Goal: Task Accomplishment & Management: Complete application form

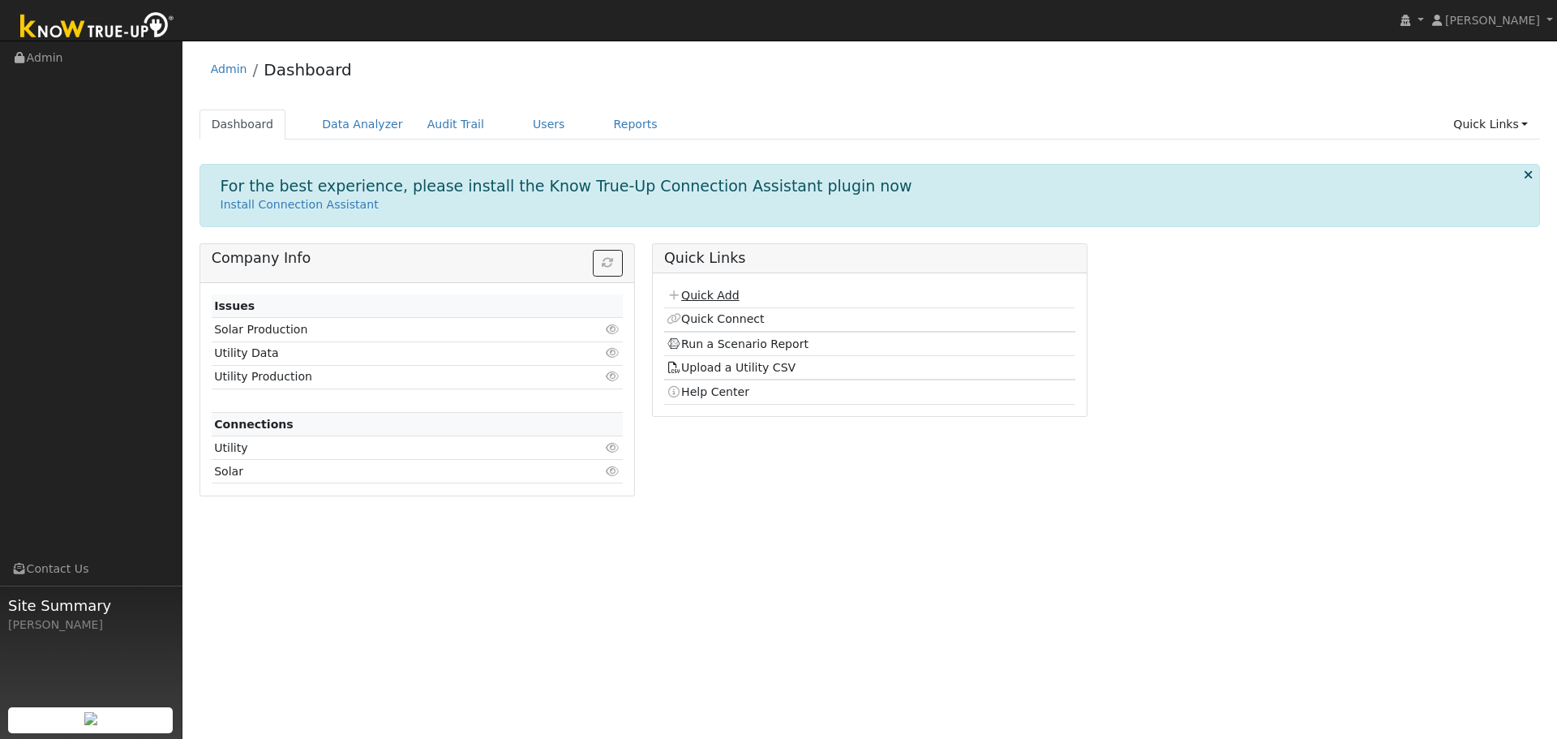
click at [717, 295] on link "Quick Add" at bounding box center [703, 295] width 72 height 13
click at [521, 127] on link "Users" at bounding box center [549, 124] width 57 height 30
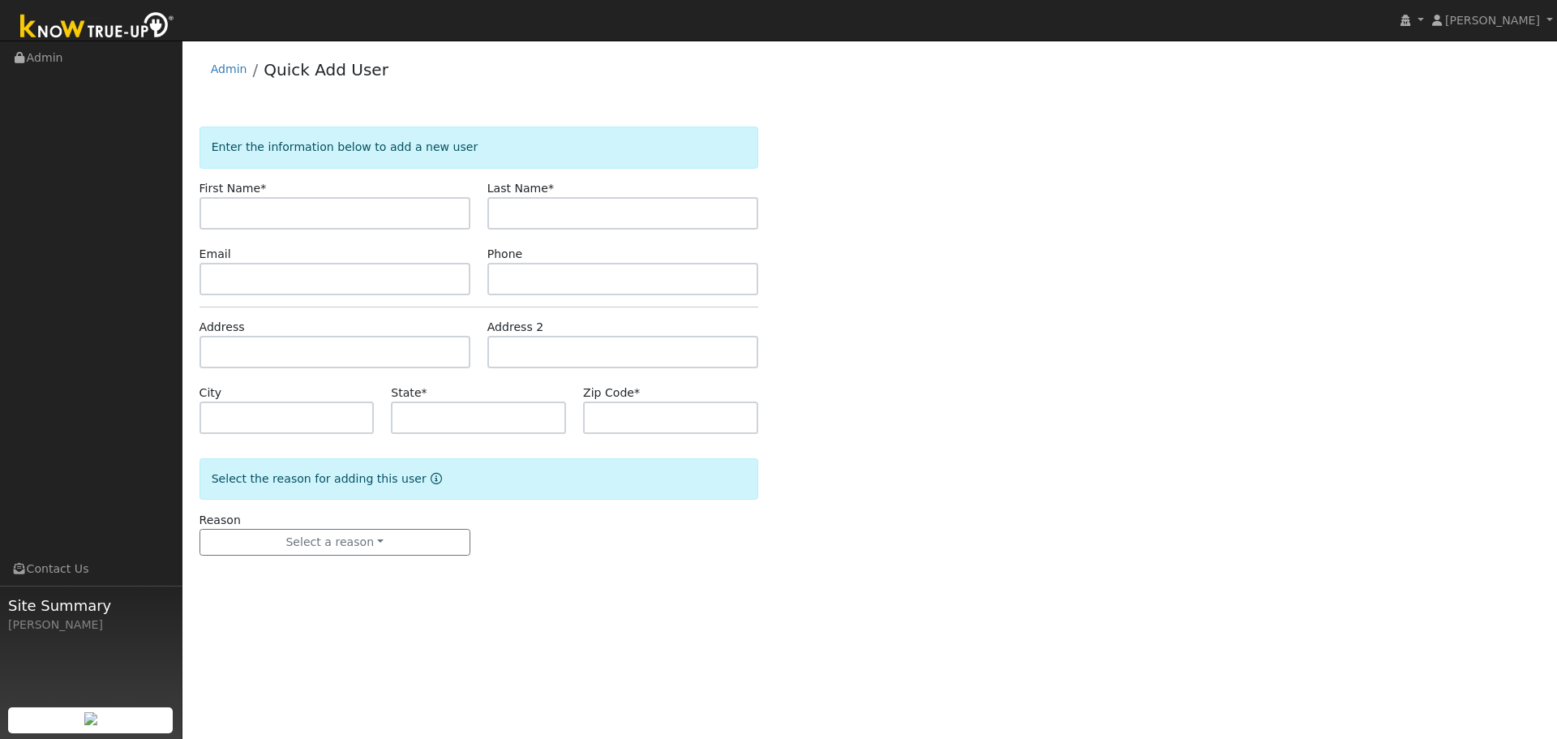
click at [396, 221] on input "text" at bounding box center [334, 213] width 271 height 32
type input "Princess"
type input "[GEOGRAPHIC_DATA]"
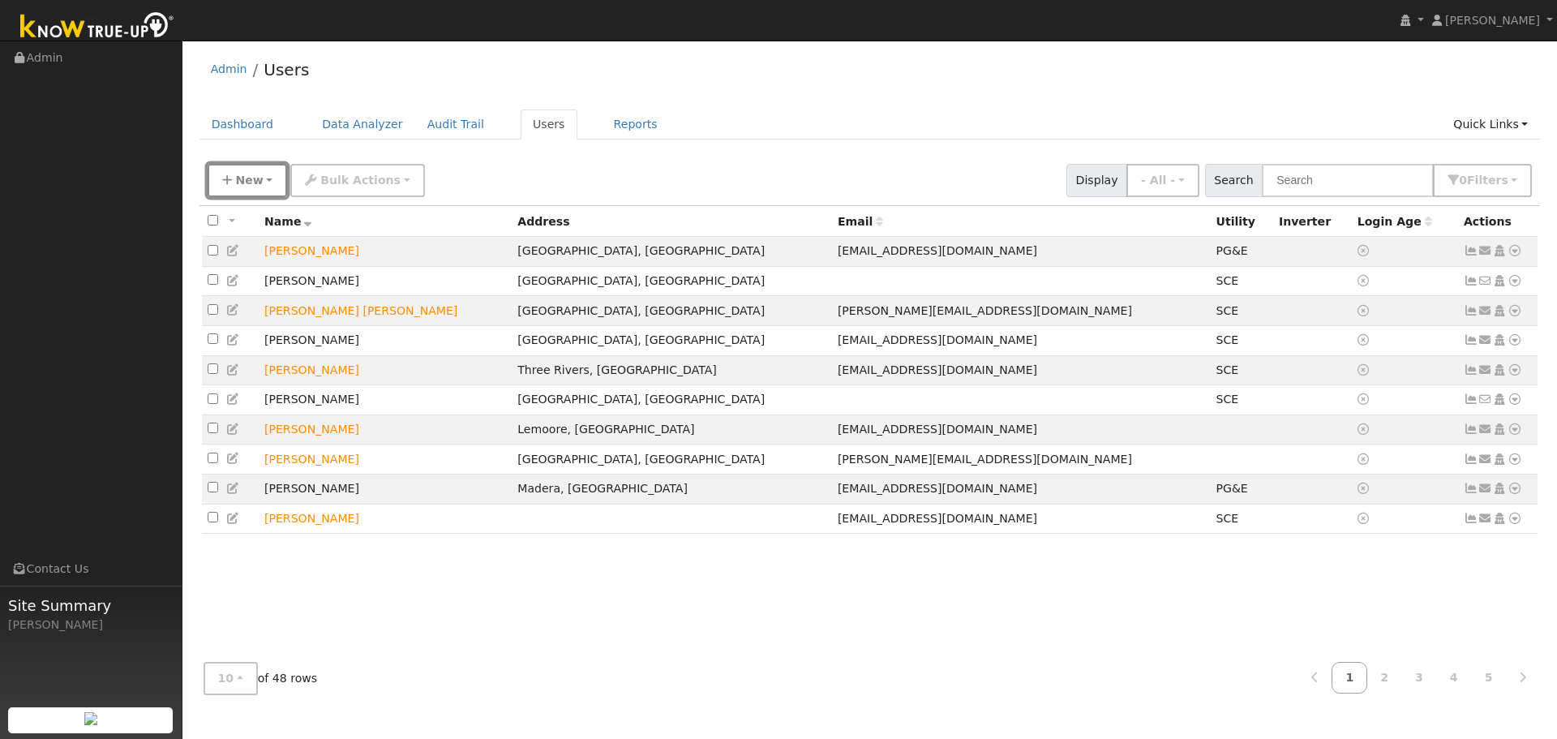
click at [267, 177] on button "New" at bounding box center [248, 180] width 80 height 33
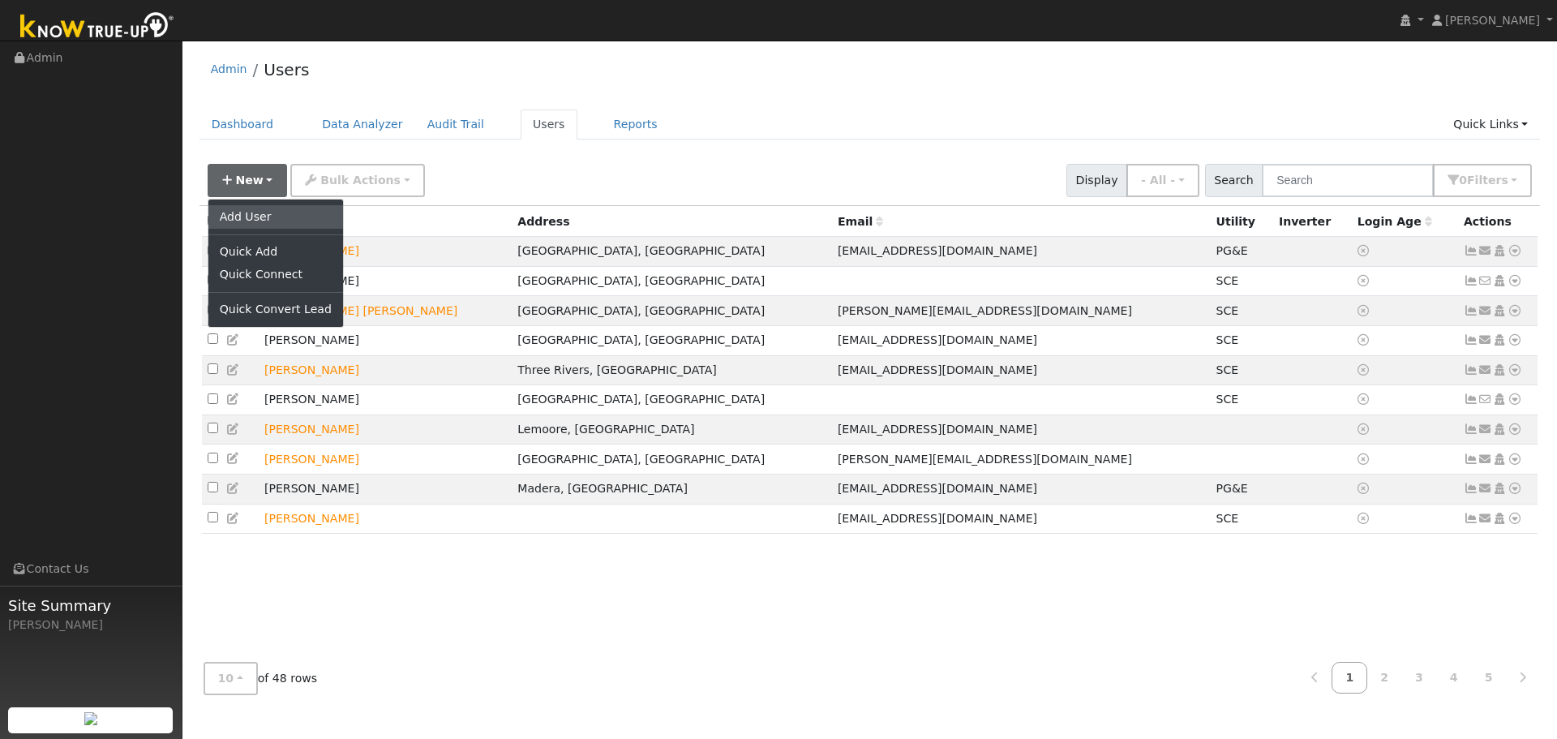
click at [285, 219] on link "Add User" at bounding box center [275, 216] width 135 height 23
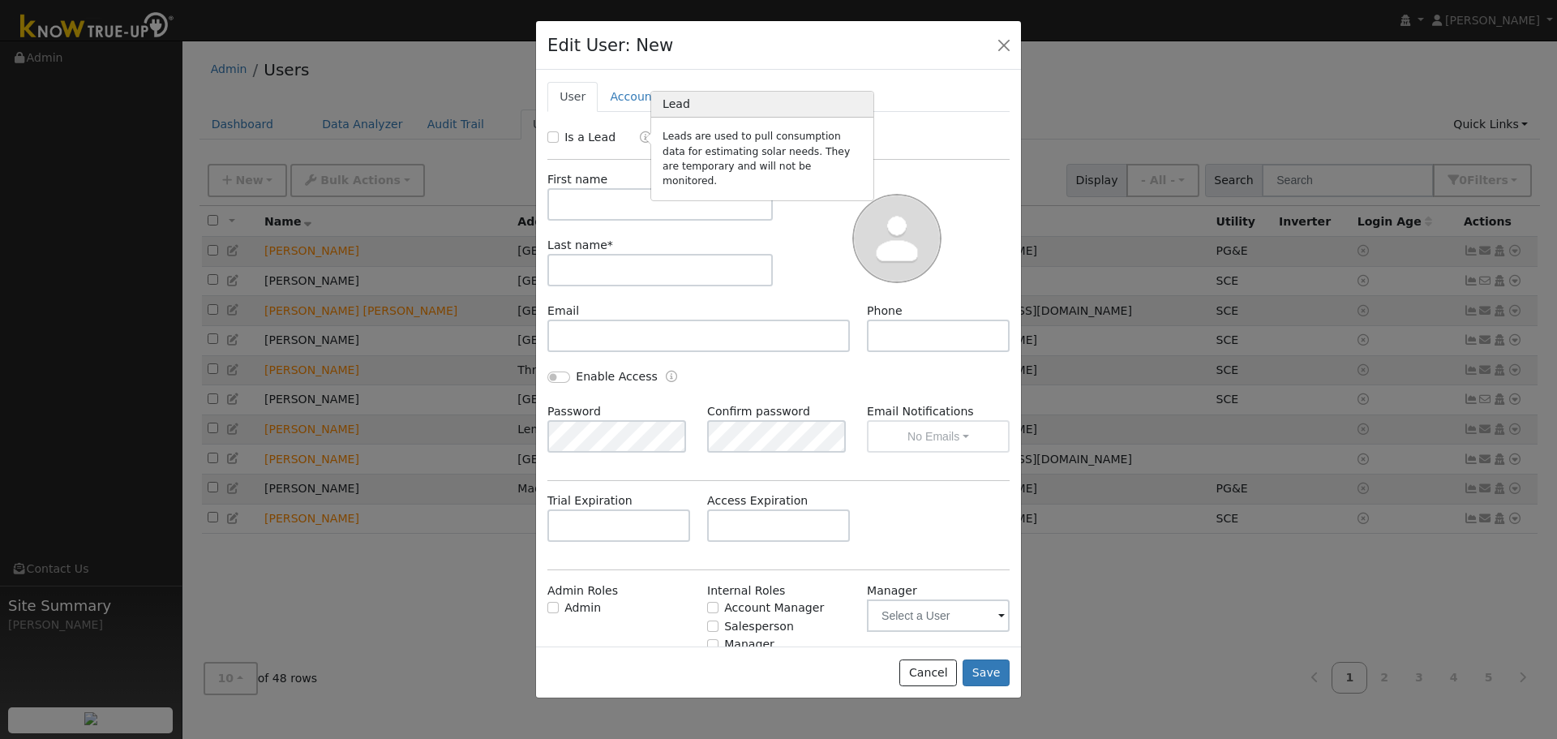
click at [640, 139] on icon "Lead" at bounding box center [645, 136] width 11 height 11
click at [553, 136] on input "Is a Lead" at bounding box center [552, 136] width 11 height 11
checkbox input "true"
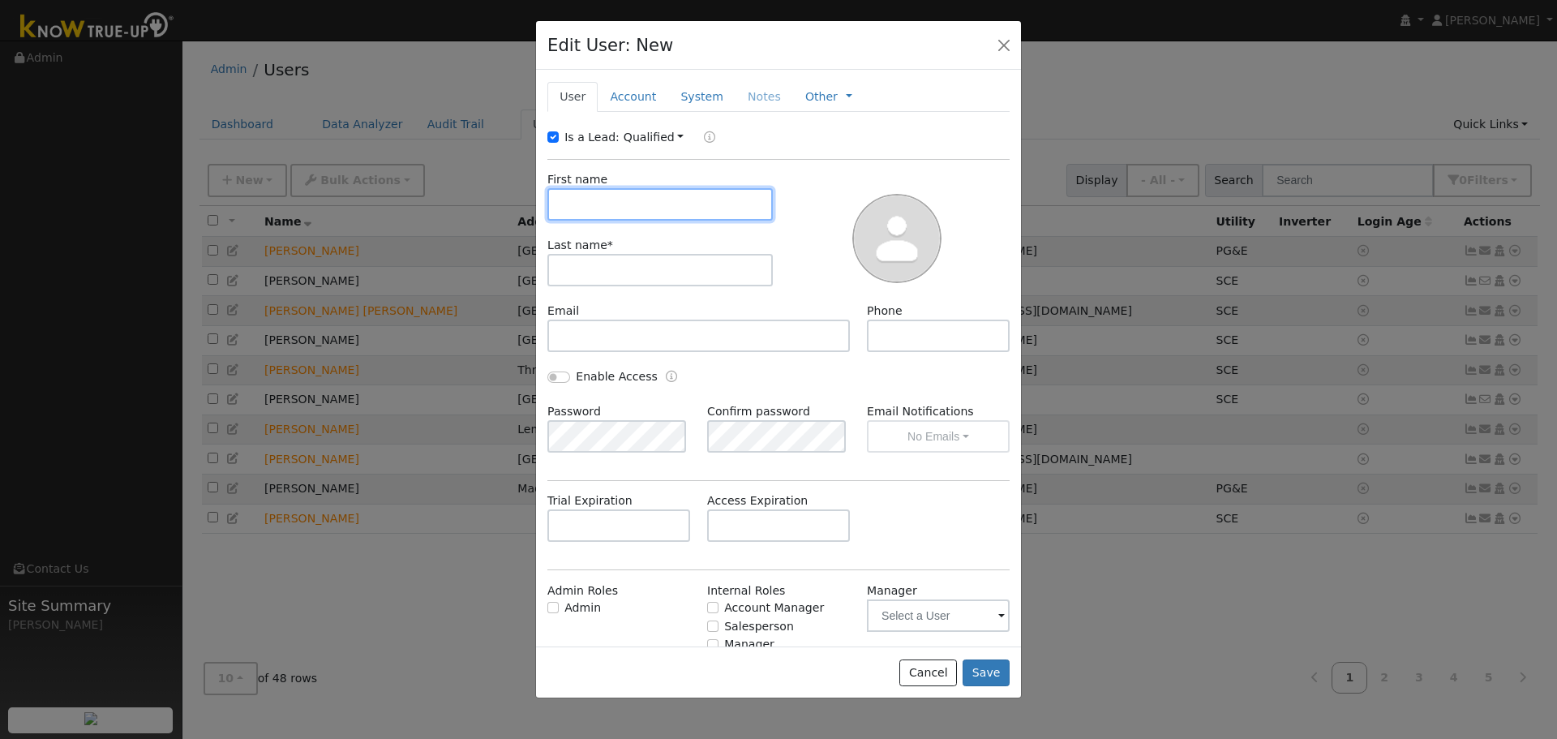
click at [654, 208] on input "text" at bounding box center [659, 204] width 225 height 32
type input "Princess"
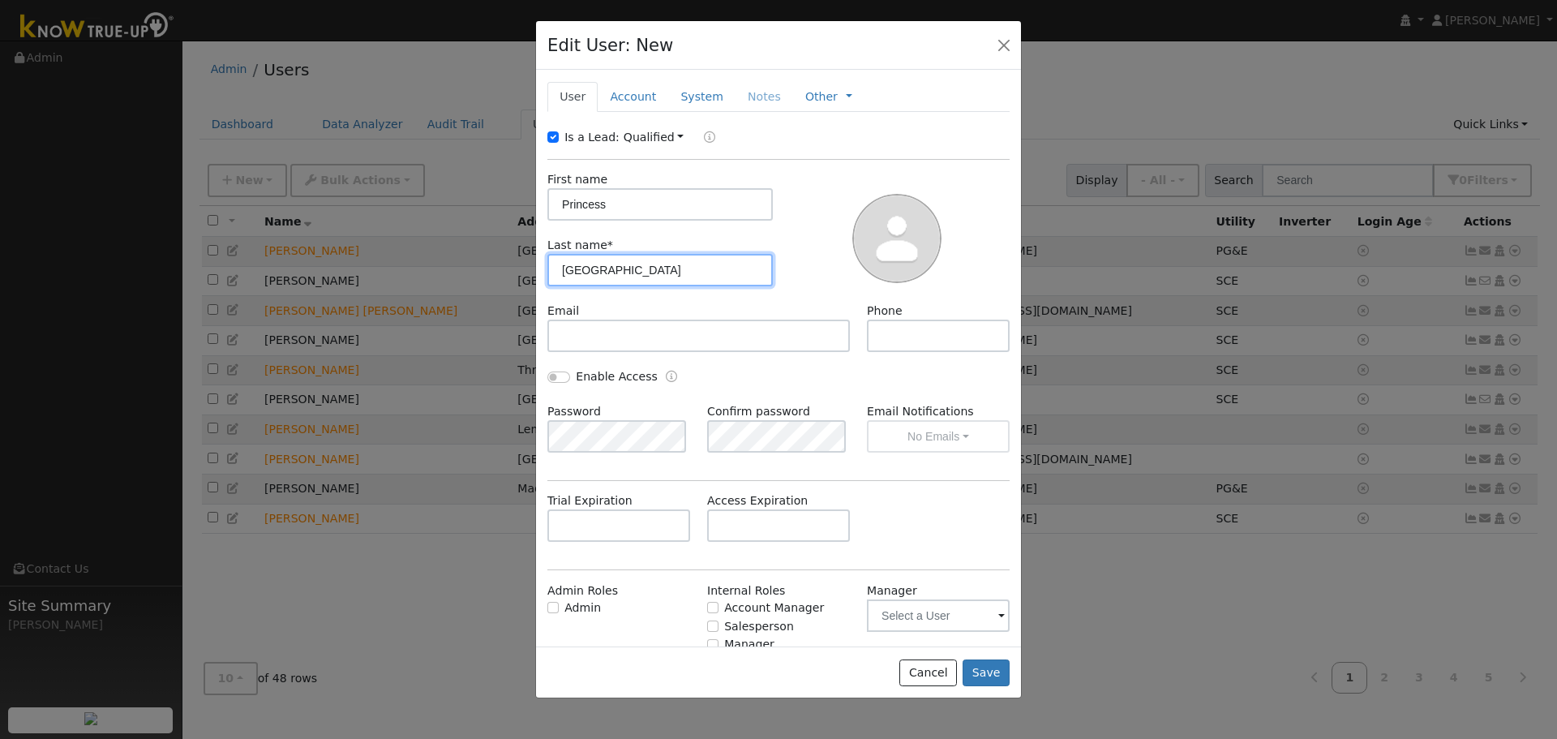
type input "[GEOGRAPHIC_DATA]"
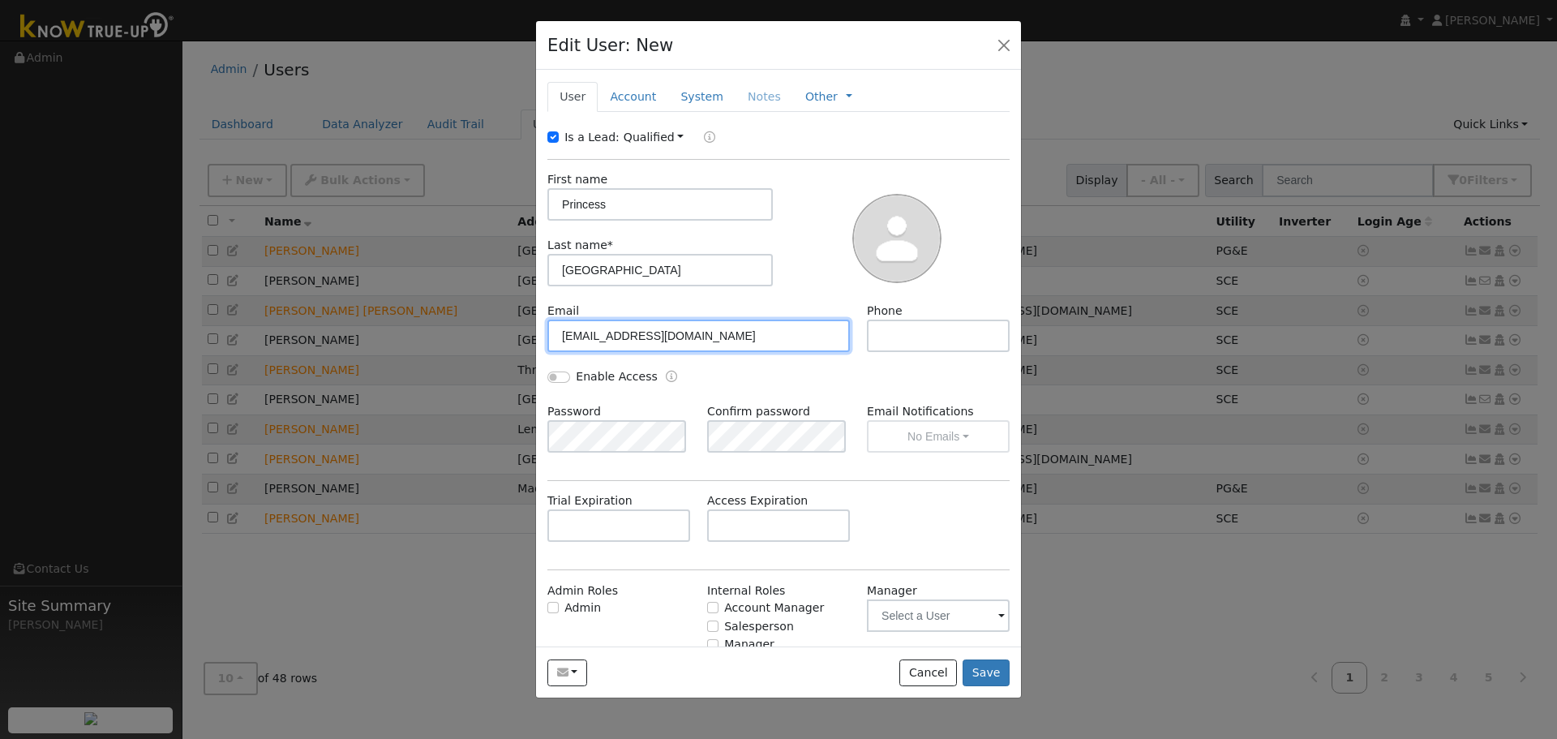
type input "pmpmilan@yahoo.com"
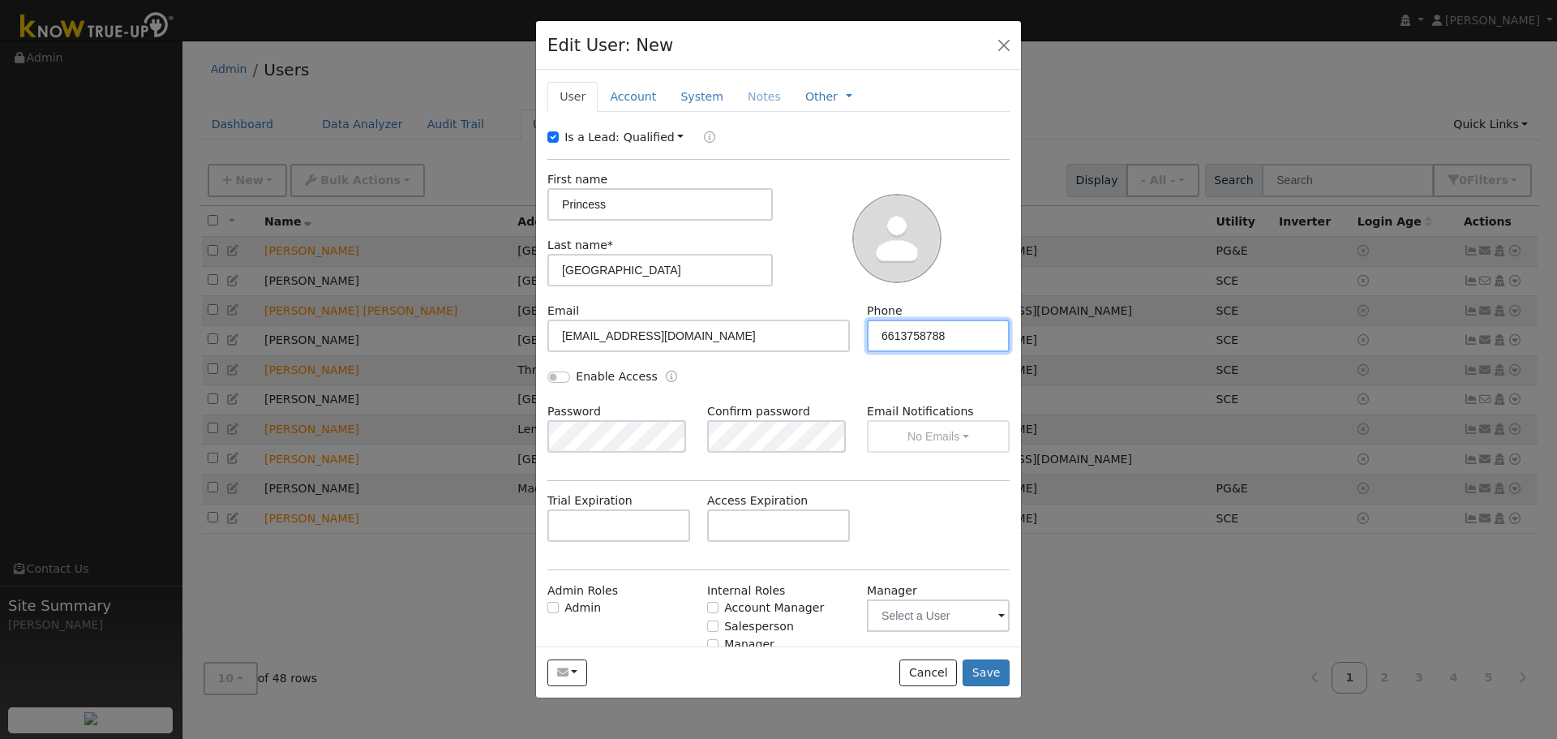
type input "6613758788"
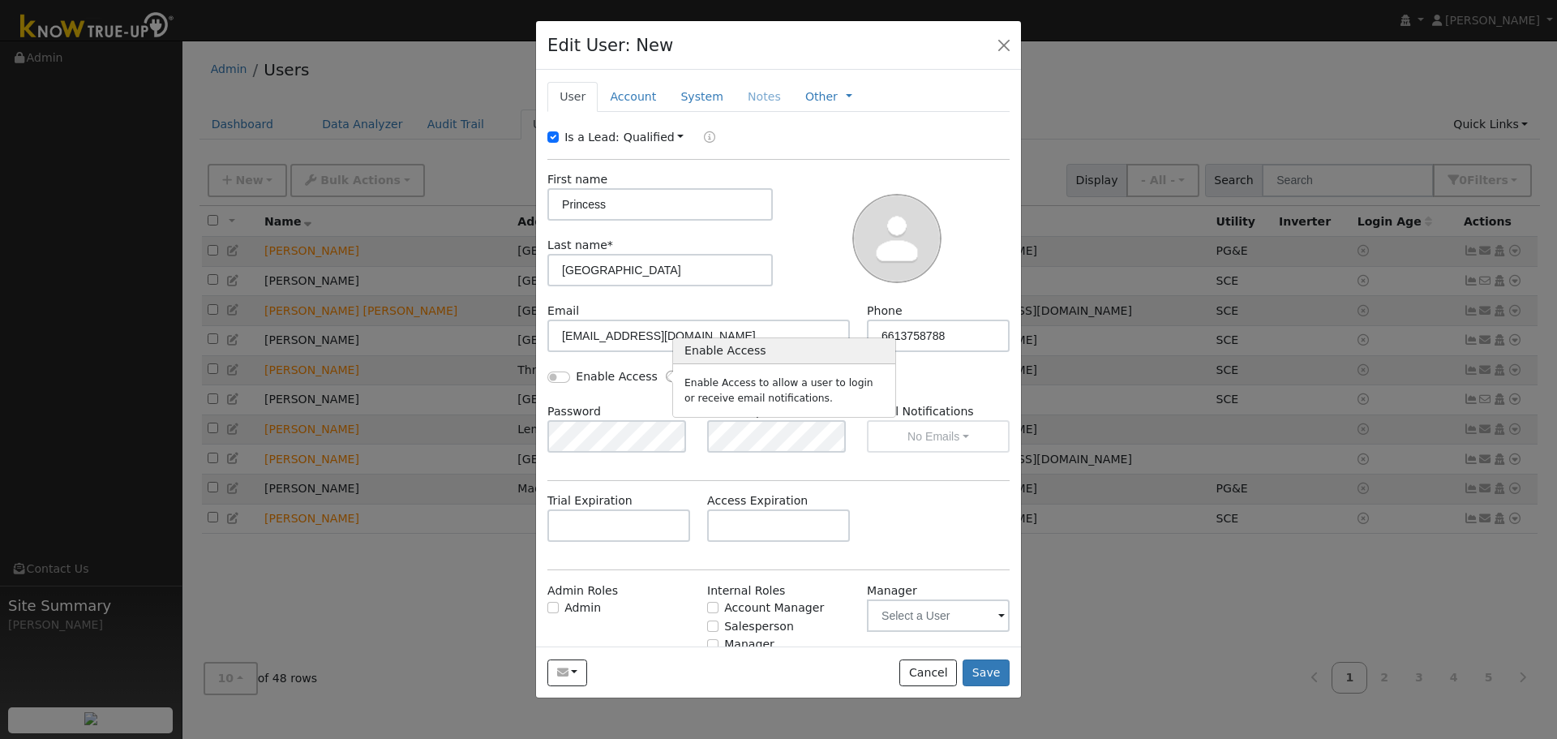
click at [666, 378] on icon "Enable Access" at bounding box center [671, 376] width 11 height 11
click at [666, 381] on icon "Enable Access" at bounding box center [671, 376] width 11 height 11
click at [963, 446] on div "Email Notifications No Emails No Emails Weekly Emails Monthly Emails" at bounding box center [938, 427] width 160 height 49
click at [953, 436] on div "Email Notifications No Emails No Emails Weekly Emails Monthly Emails" at bounding box center [938, 427] width 160 height 49
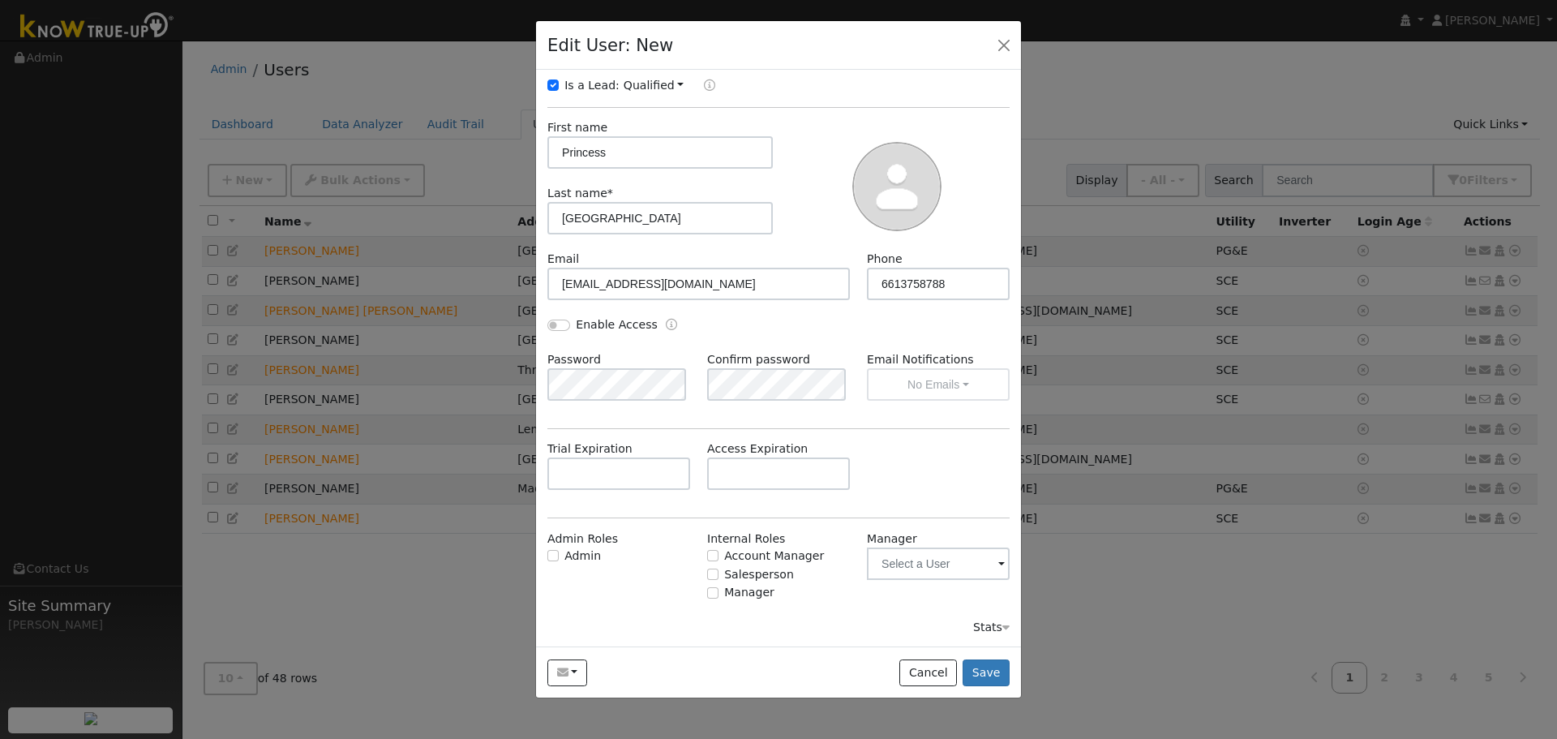
scroll to position [53, 0]
click at [707, 571] on input "Salesperson" at bounding box center [712, 573] width 11 height 11
checkbox input "true"
click at [959, 575] on input "text" at bounding box center [938, 563] width 143 height 32
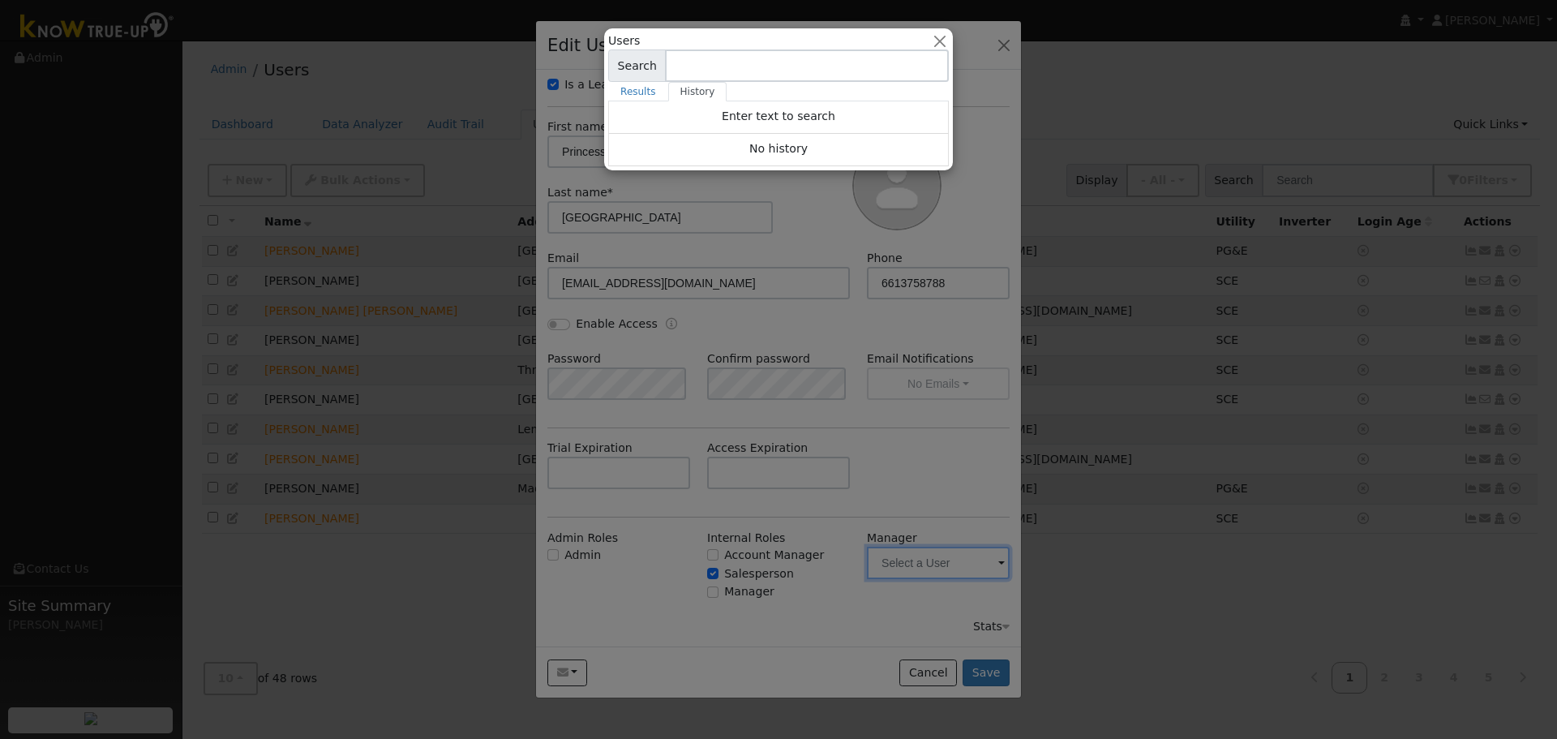
click at [817, 59] on input at bounding box center [807, 65] width 284 height 32
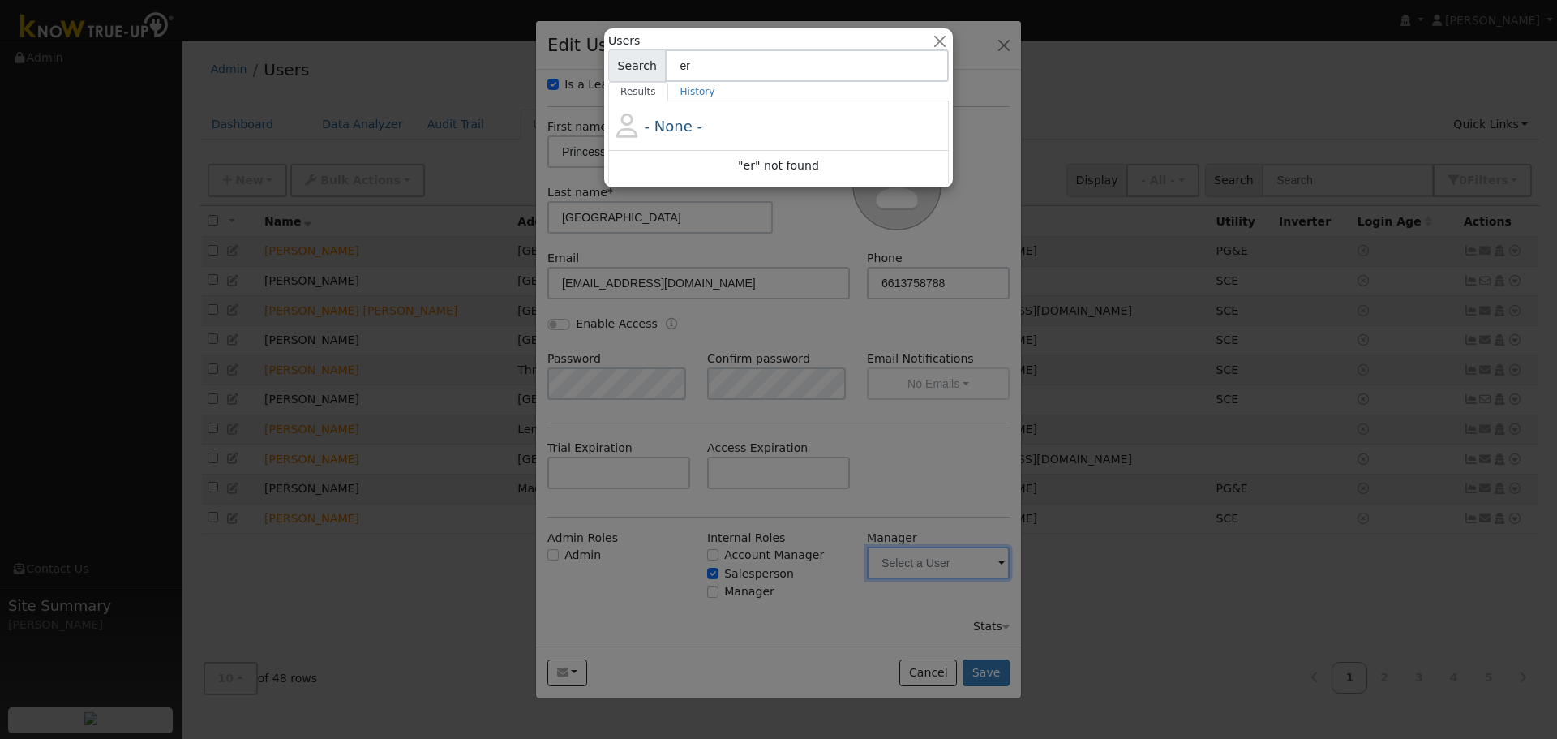
type input "e"
click at [939, 41] on button "button" at bounding box center [940, 40] width 17 height 17
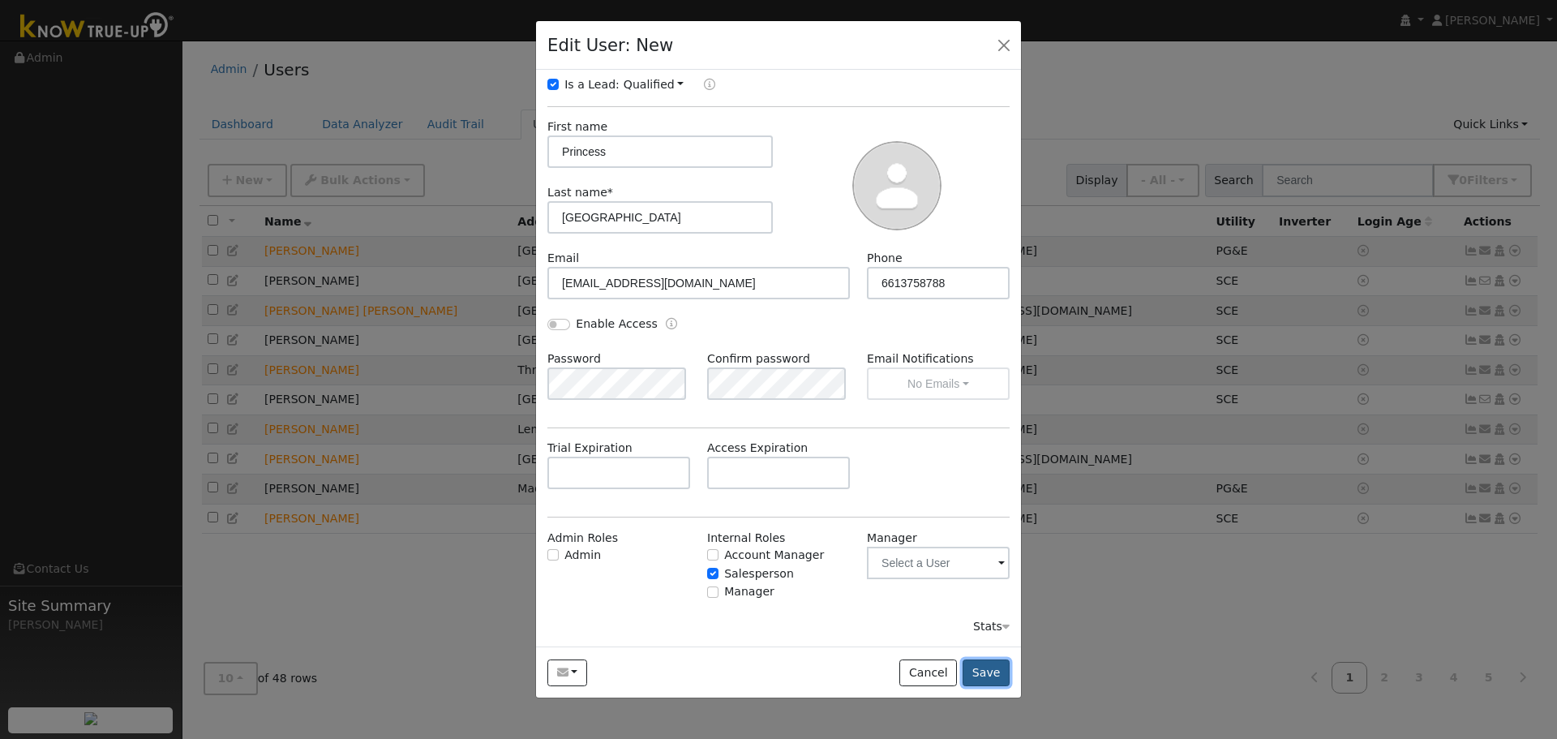
click at [985, 680] on button "Save" at bounding box center [986, 673] width 47 height 28
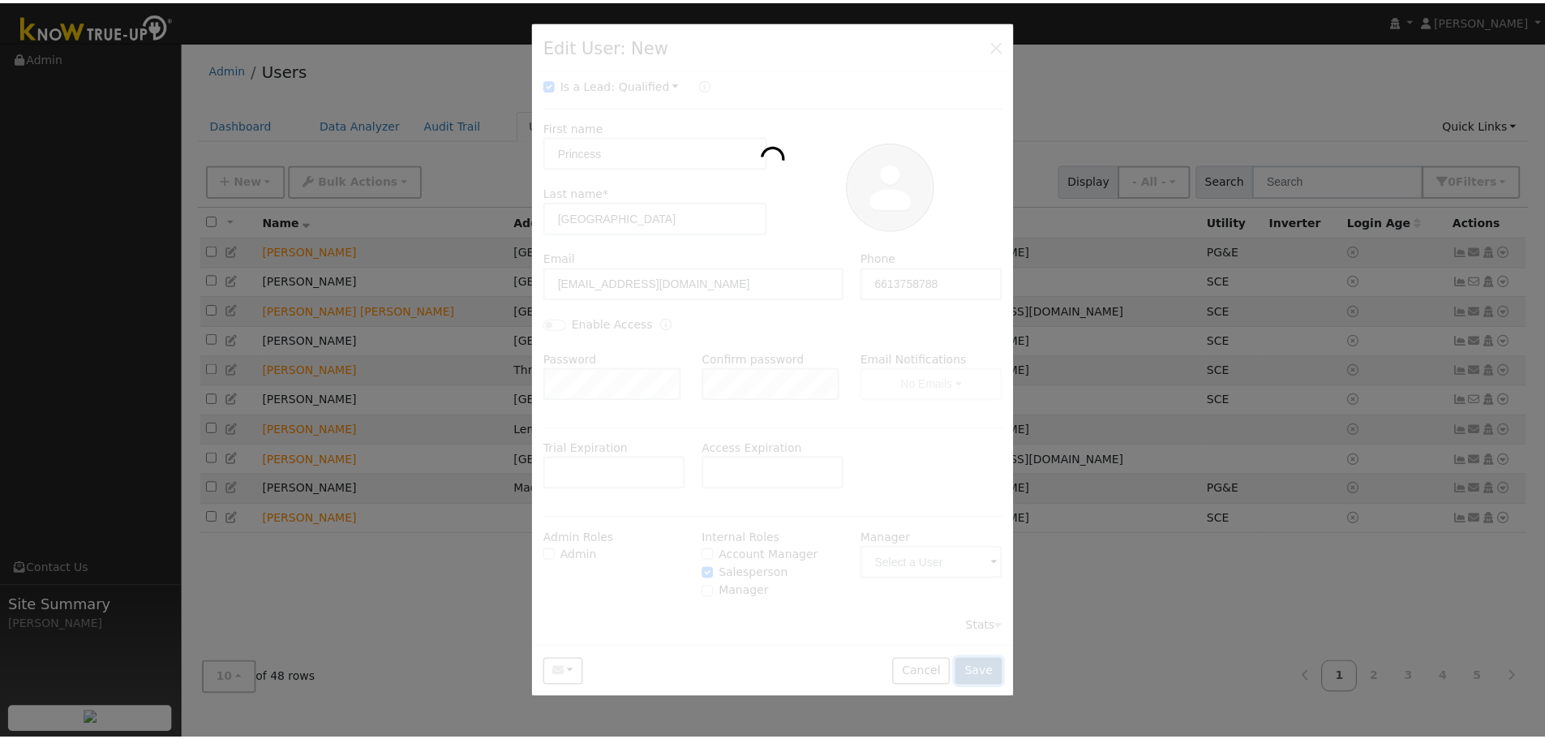
scroll to position [0, 0]
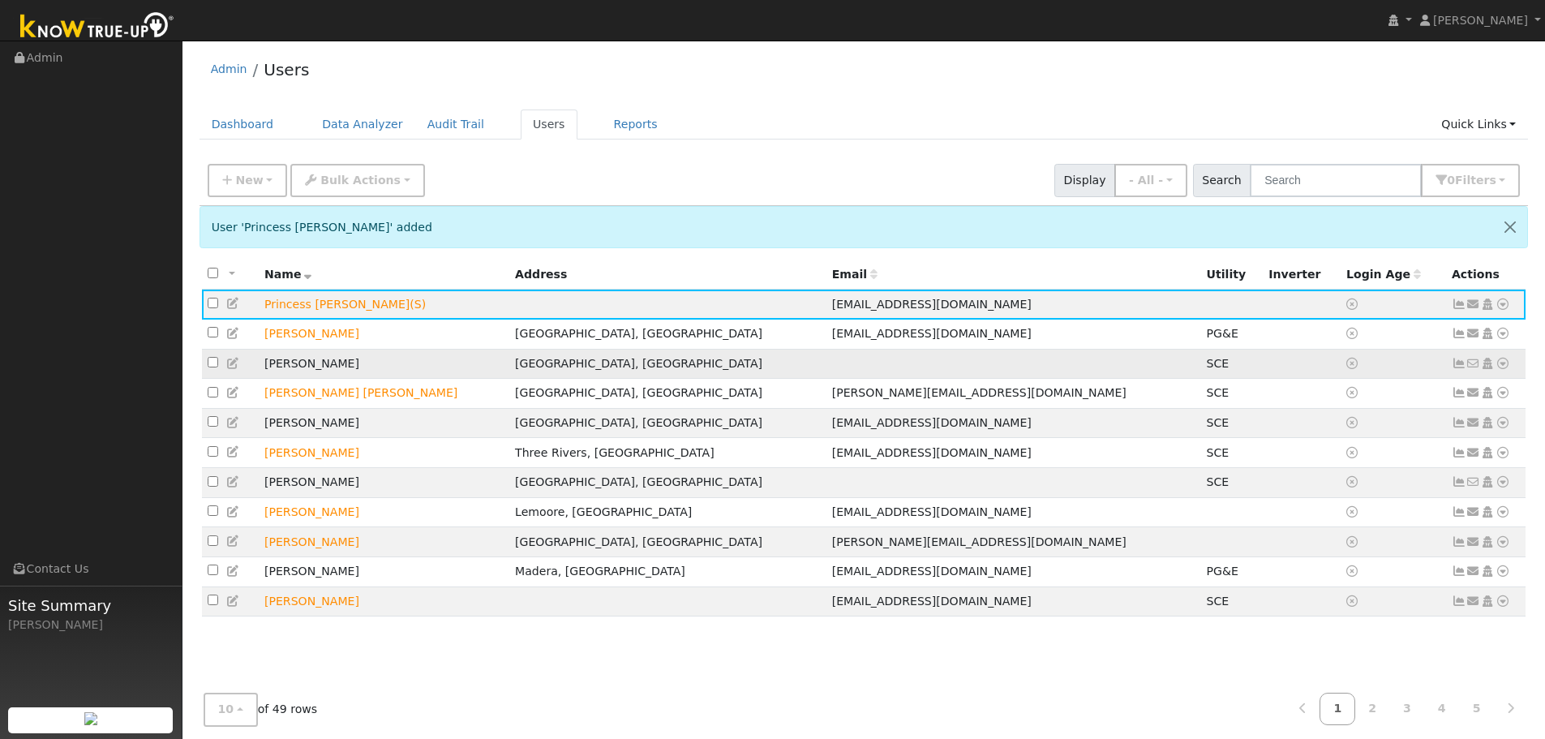
click at [230, 363] on icon at bounding box center [233, 363] width 15 height 11
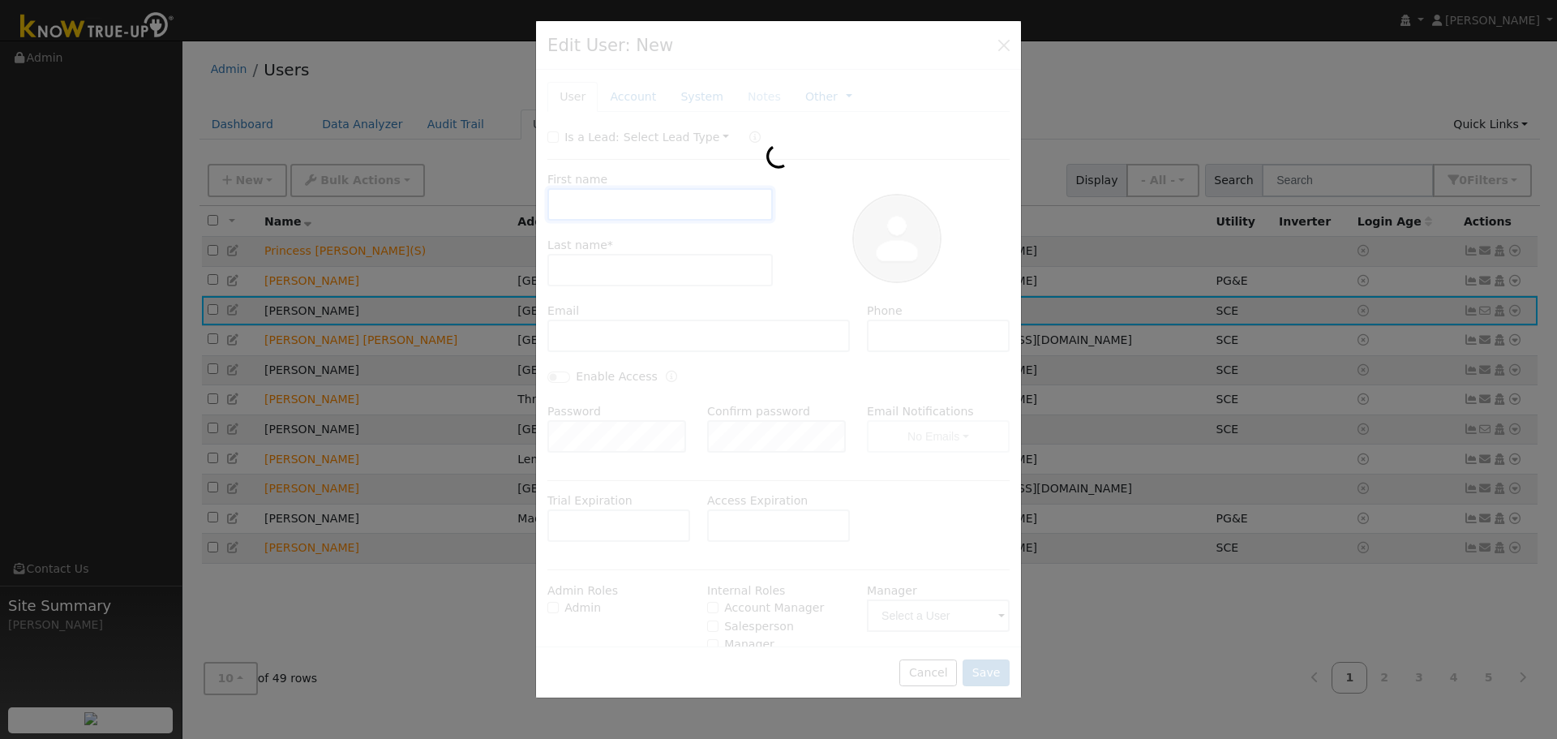
checkbox input "false"
type input "Stuart"
type input "Bakke"
type input "5592804475"
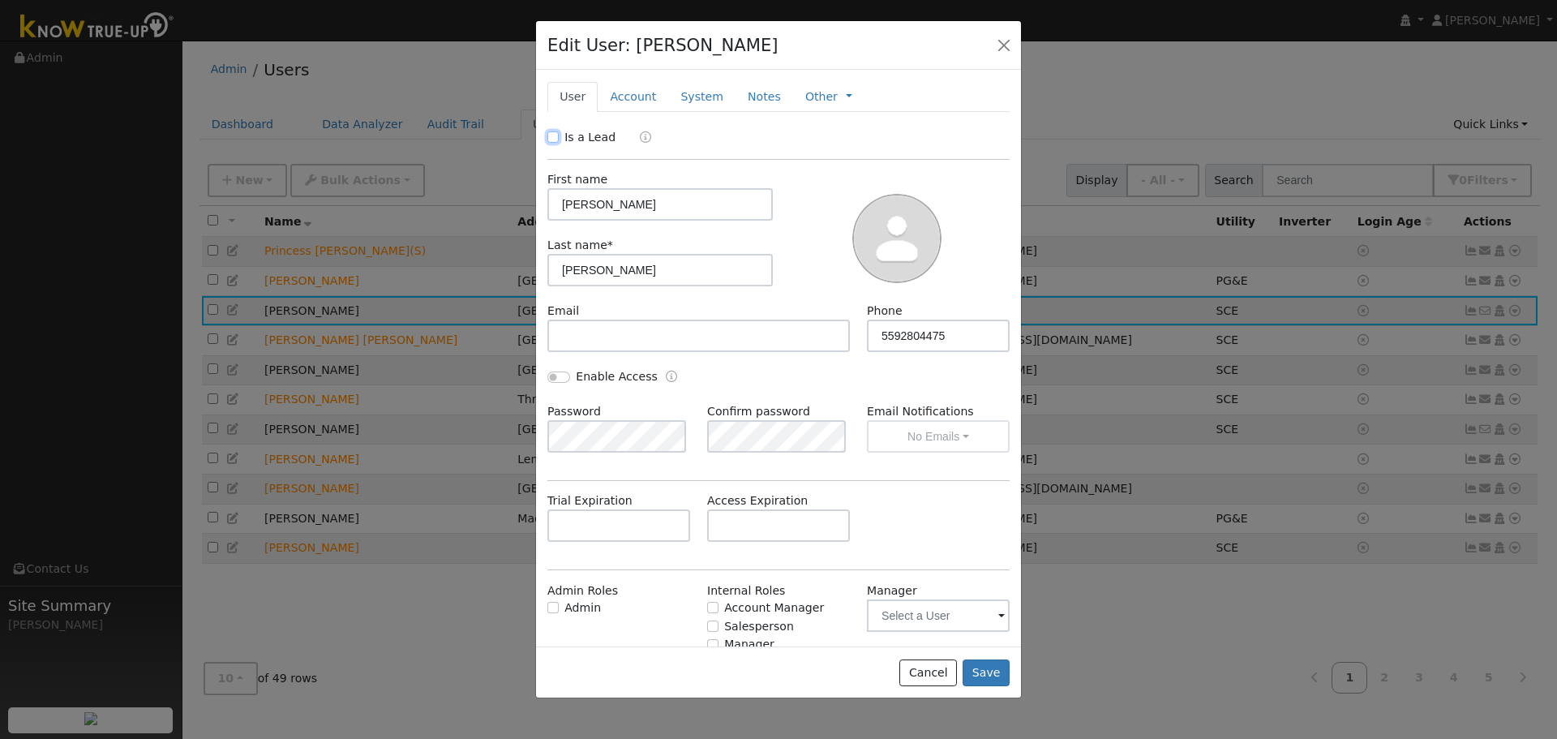
click at [555, 135] on input "Is a Lead" at bounding box center [552, 136] width 11 height 11
checkbox input "true"
click at [995, 676] on button "Save" at bounding box center [986, 673] width 47 height 28
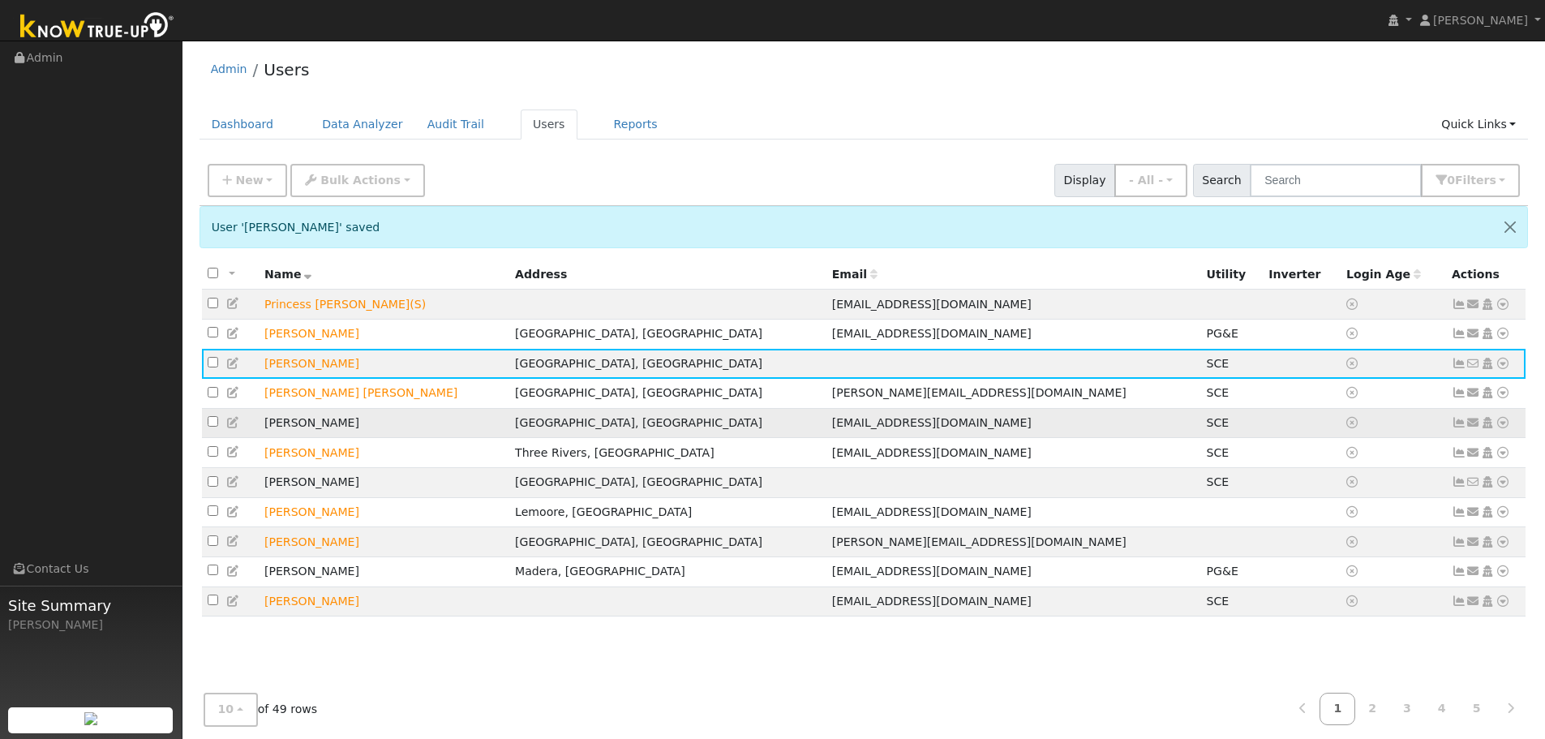
click at [208, 427] on input "checkbox" at bounding box center [213, 421] width 11 height 11
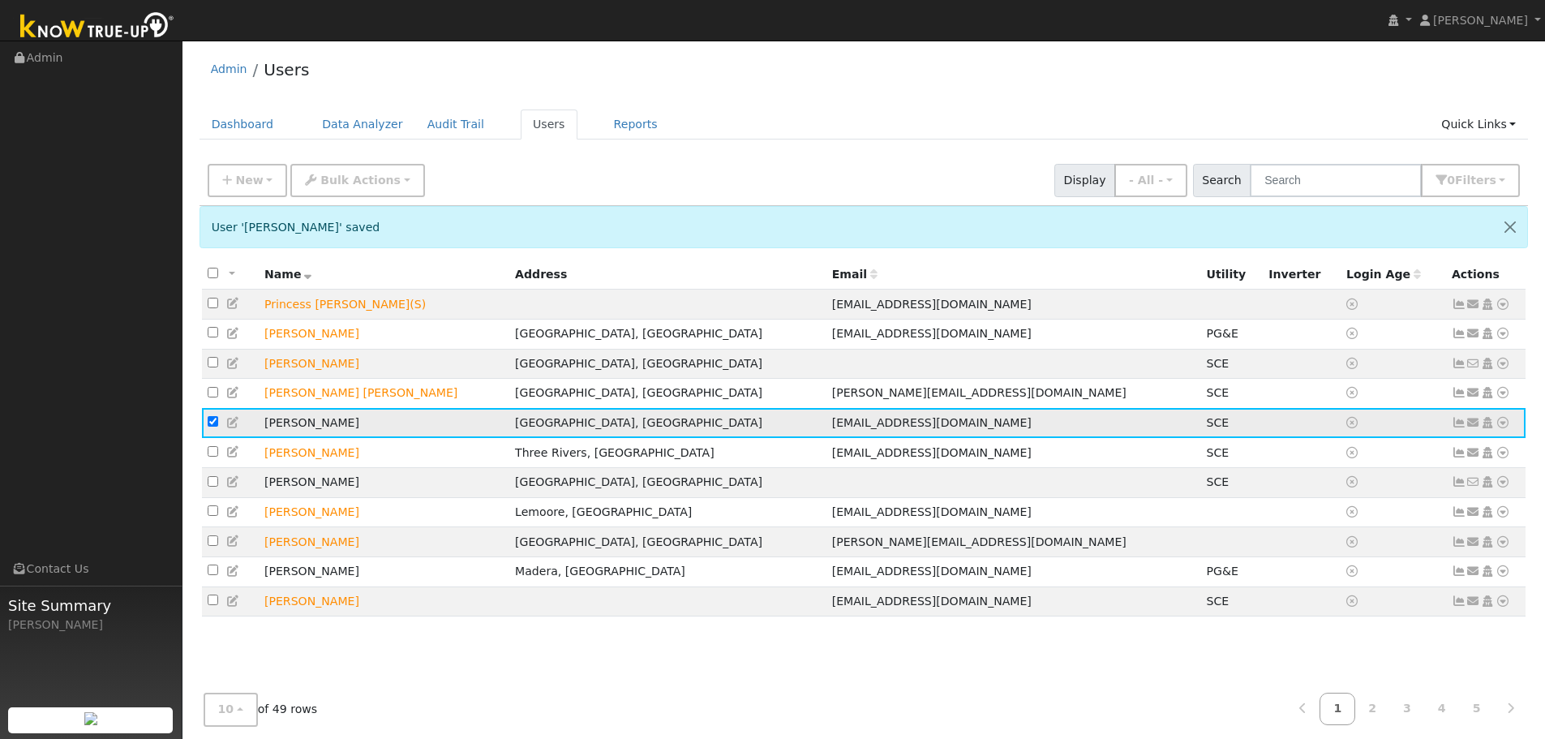
click at [303, 427] on td "Daniel Beck" at bounding box center [384, 423] width 251 height 30
drag, startPoint x: 458, startPoint y: 684, endPoint x: 312, endPoint y: 558, distance: 192.6
click at [448, 672] on div "User 'Stuart Bakke' saved All None All on page None on page Name Address Email …" at bounding box center [863, 483] width 1329 height 554
click at [209, 426] on input "checkbox" at bounding box center [213, 421] width 11 height 11
checkbox input "false"
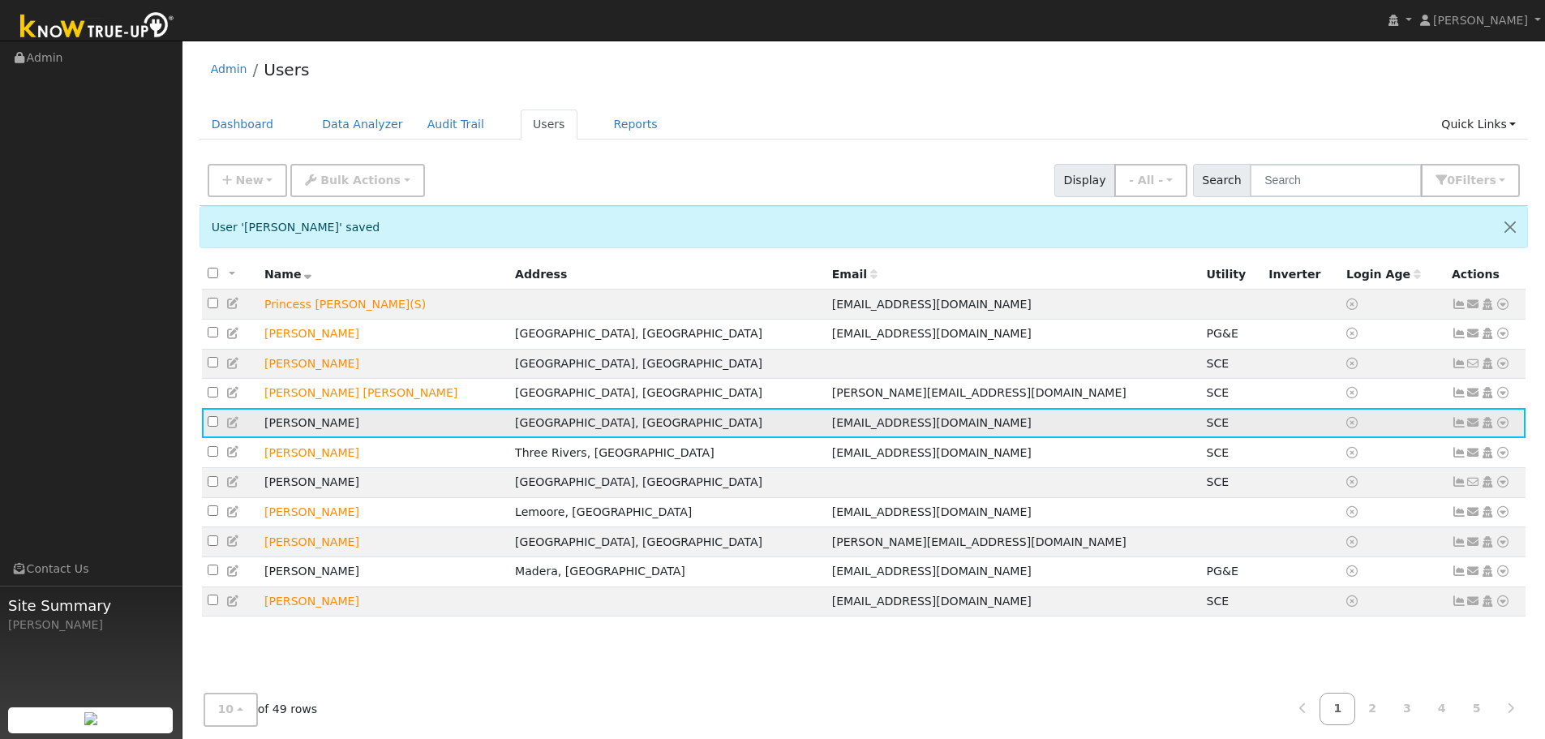
click at [400, 435] on td "Daniel Beck" at bounding box center [384, 423] width 251 height 30
click at [314, 430] on td "Daniel Beck" at bounding box center [384, 423] width 251 height 30
click at [232, 428] on icon at bounding box center [233, 422] width 15 height 11
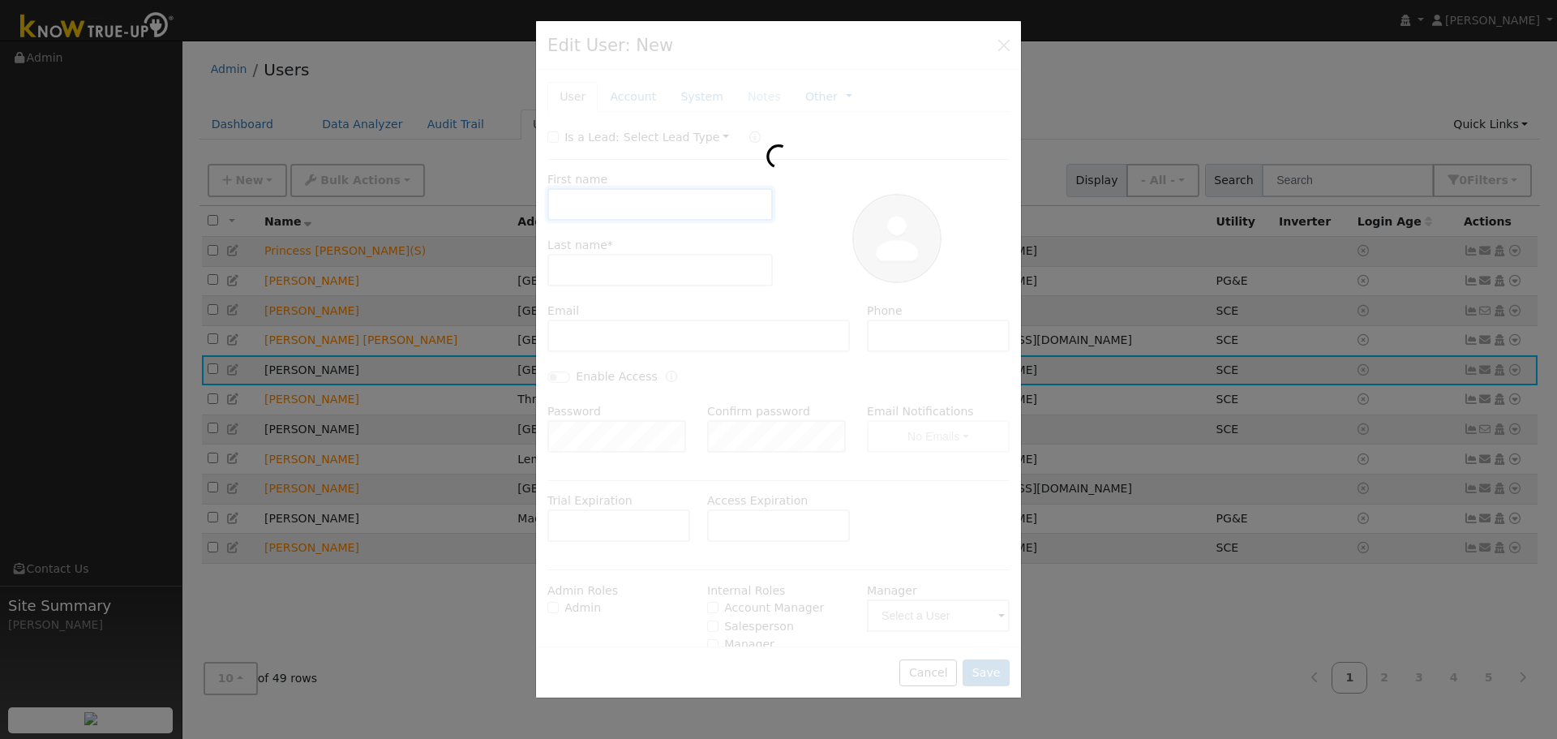
checkbox input "false"
type input "Daniel"
type input "Beck"
type input "danbeck2588@gmail.com"
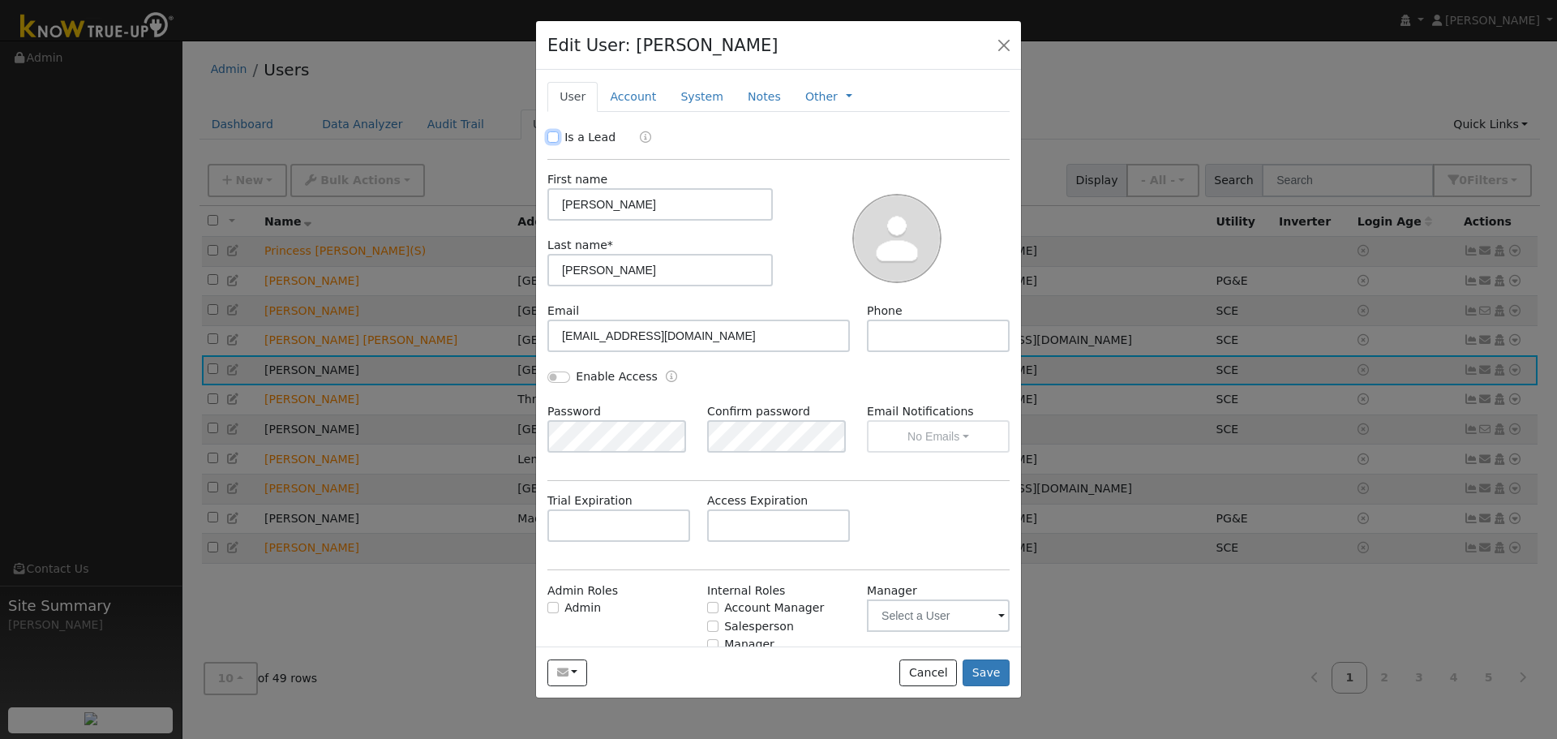
click at [557, 138] on input "Is a Lead" at bounding box center [552, 136] width 11 height 11
checkbox input "true"
click at [985, 673] on button "Save" at bounding box center [986, 673] width 47 height 28
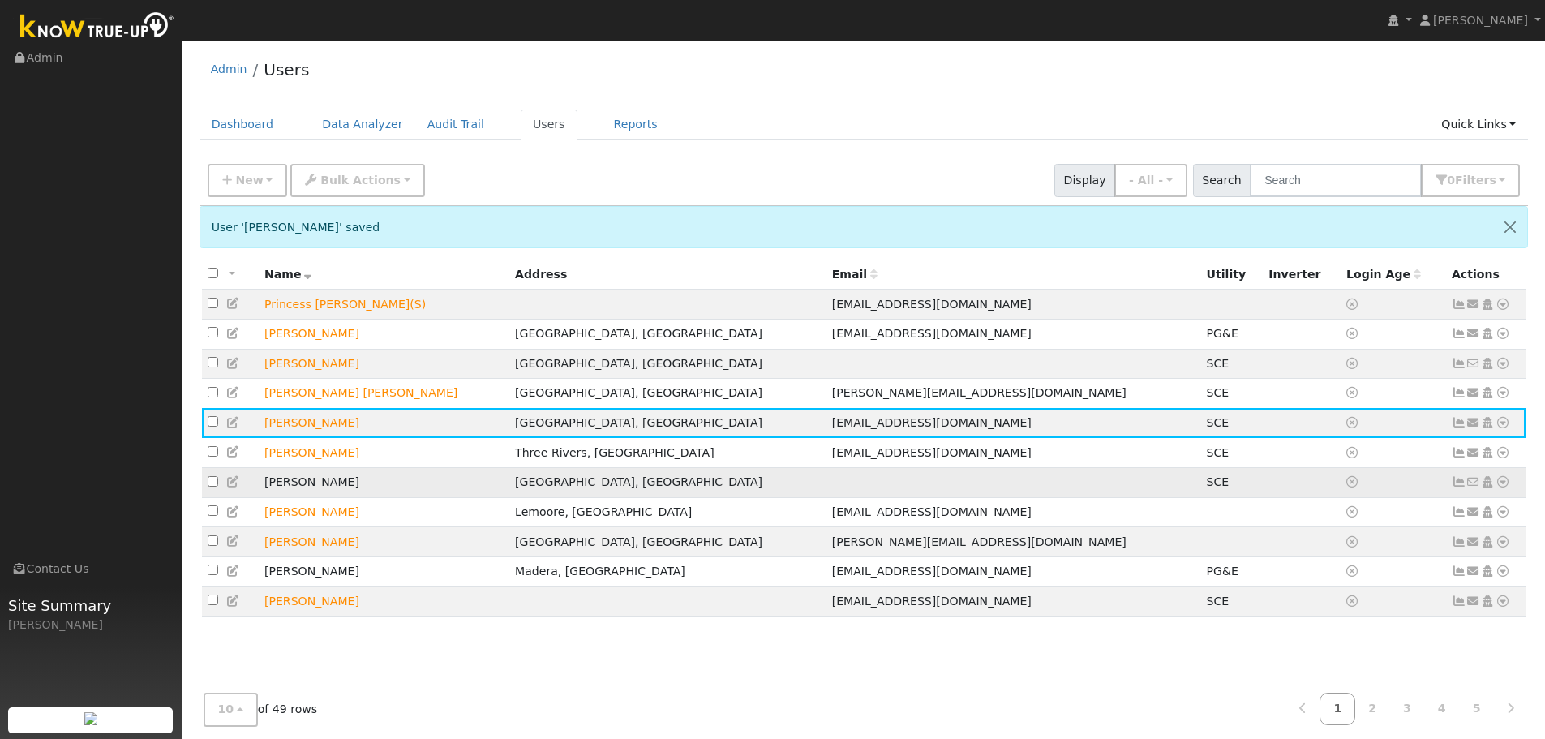
click at [234, 487] on icon at bounding box center [233, 481] width 15 height 11
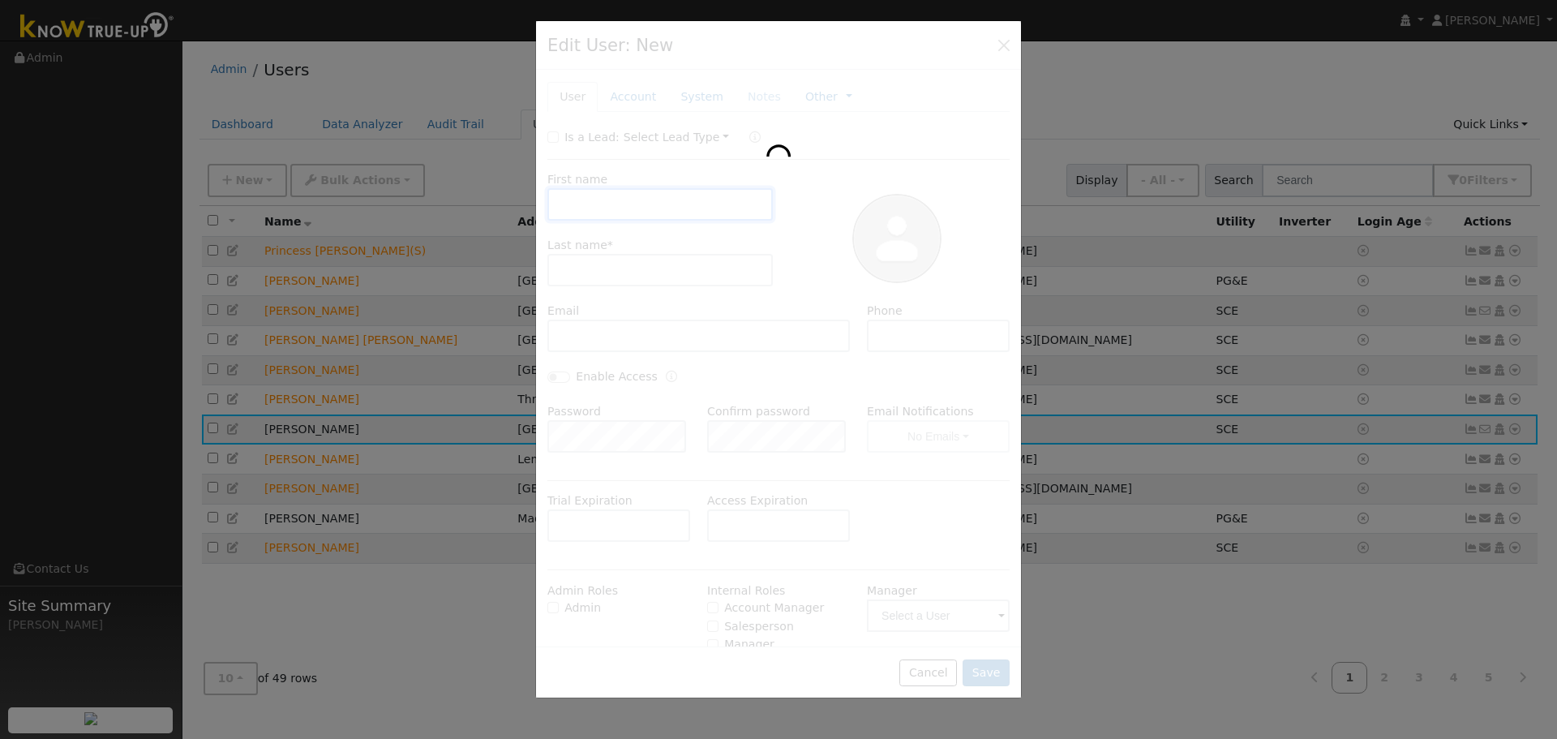
checkbox input "false"
type input "Gary"
type input "Brady"
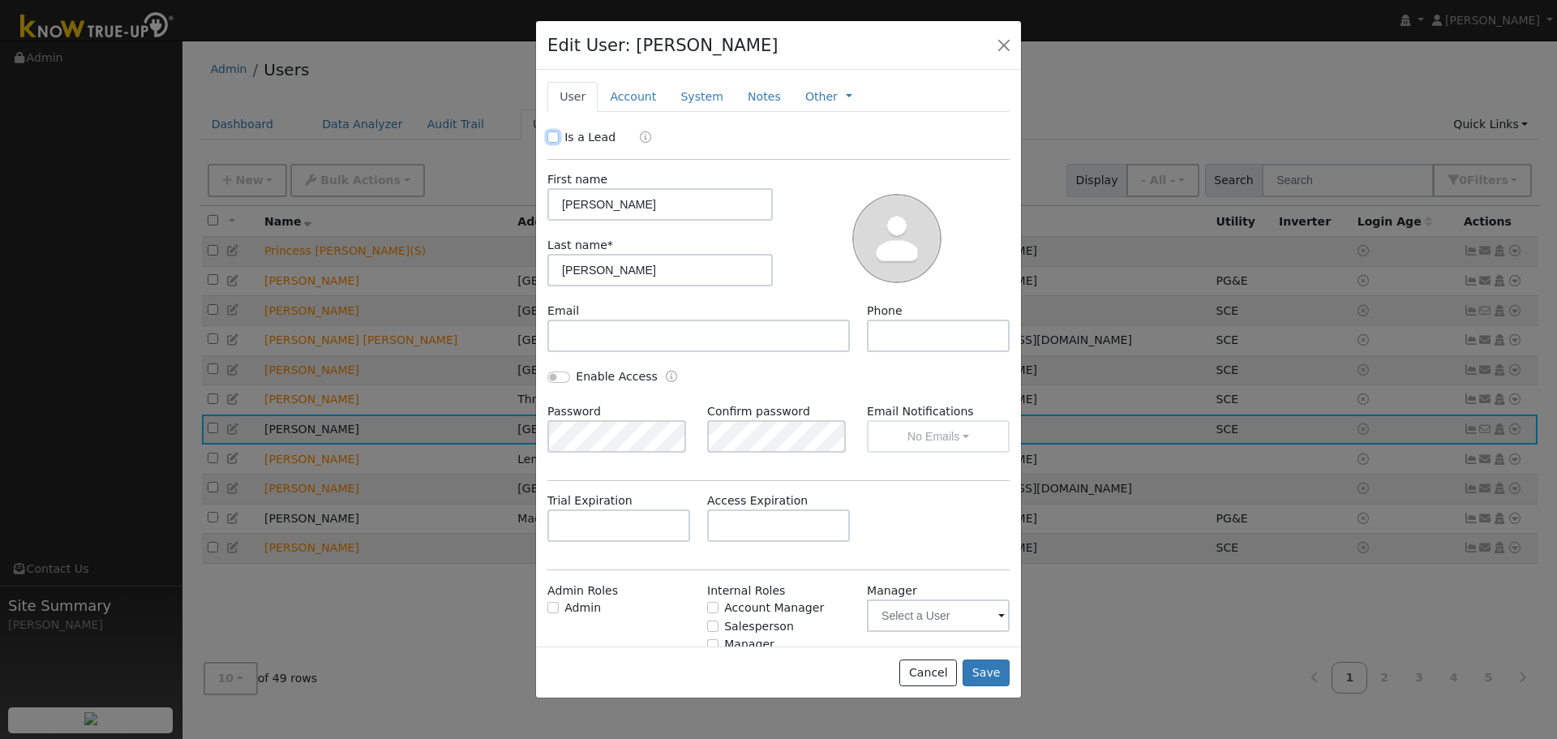
click at [558, 136] on input "Is a Lead" at bounding box center [552, 136] width 11 height 11
checkbox input "true"
drag, startPoint x: 994, startPoint y: 674, endPoint x: 947, endPoint y: 649, distance: 53.3
click at [992, 671] on button "Save" at bounding box center [986, 673] width 47 height 28
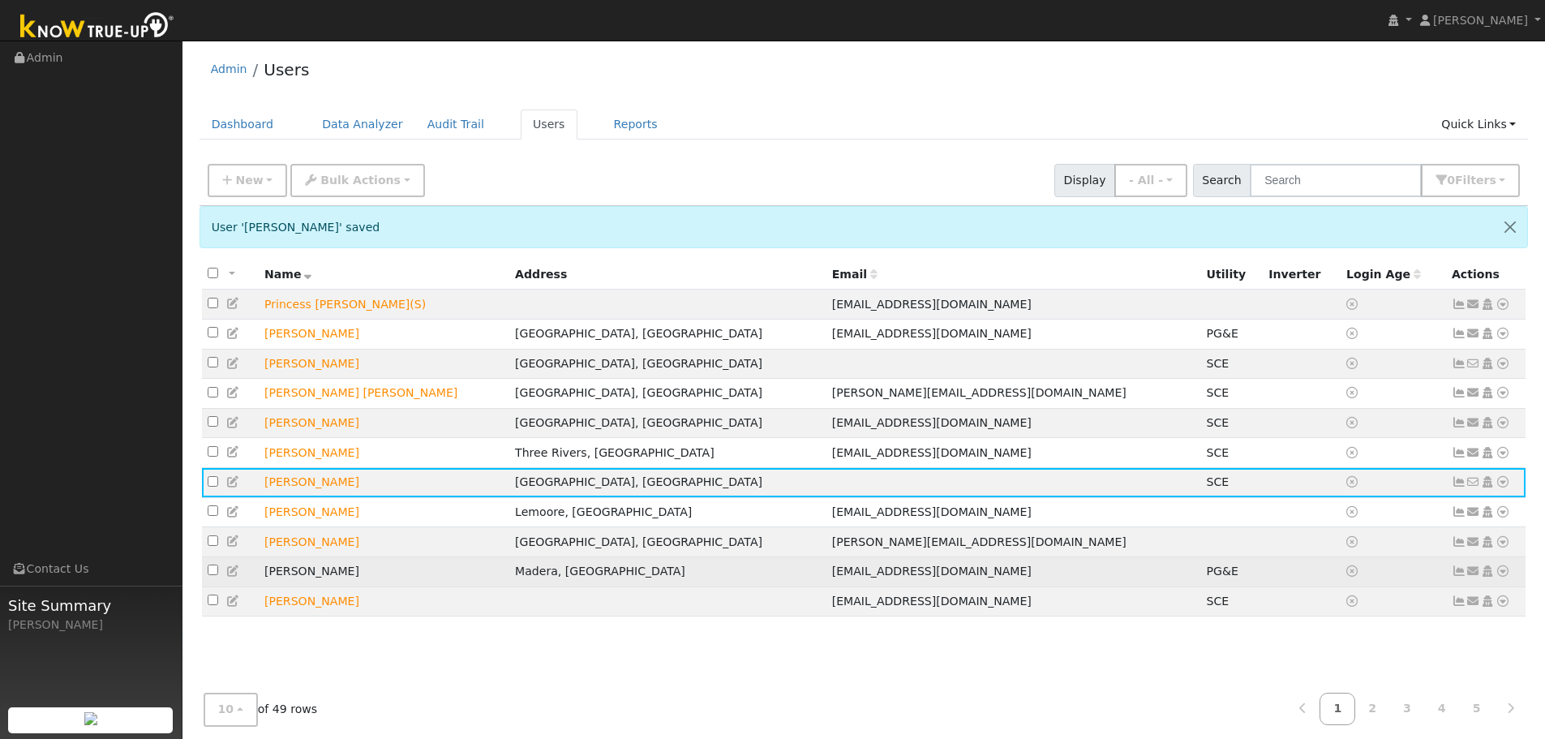
click at [239, 577] on icon at bounding box center [233, 570] width 15 height 11
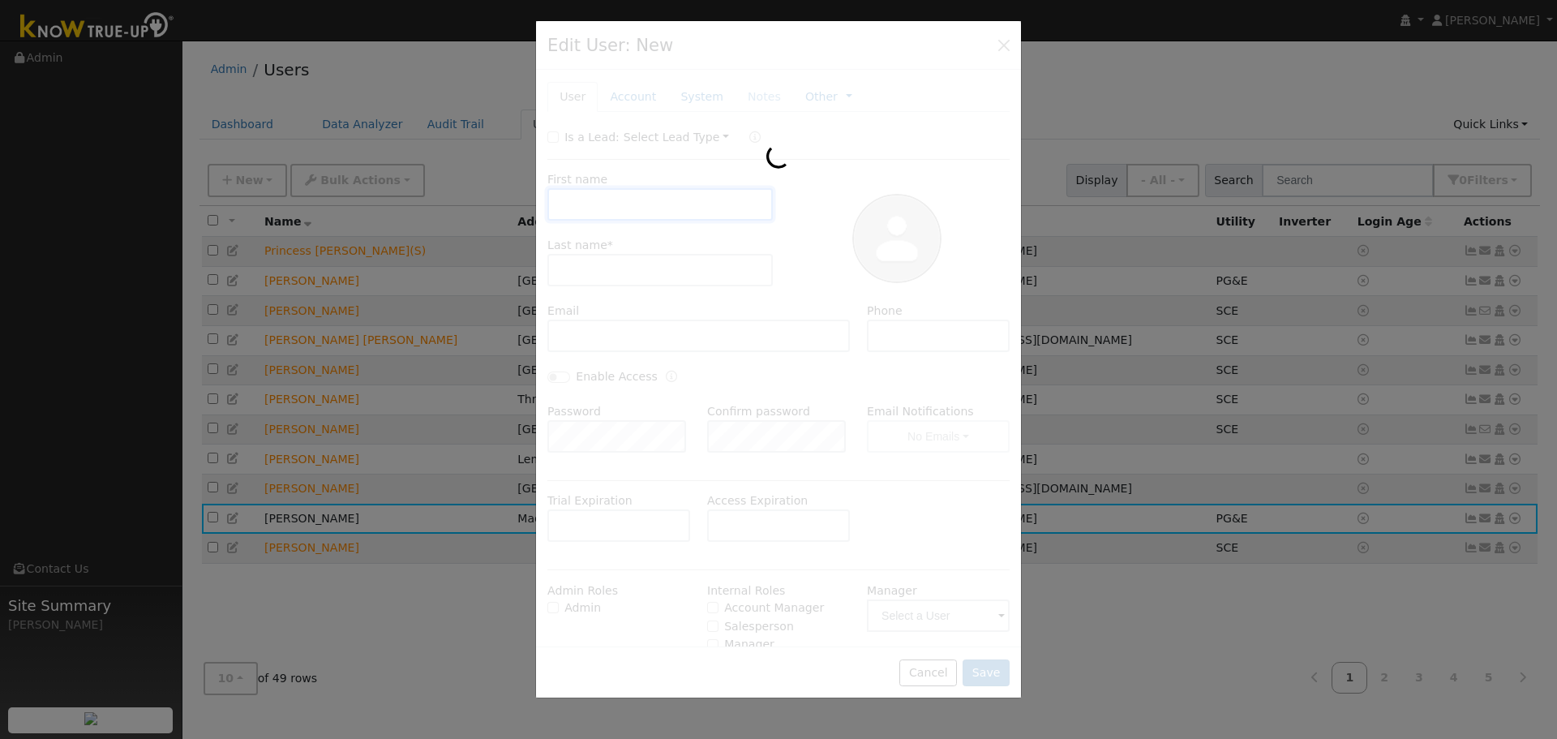
checkbox input "false"
type input "Barbara"
type input "Cambria"
type input "csuf42@hotmail.com"
type input "(559) 288-3999"
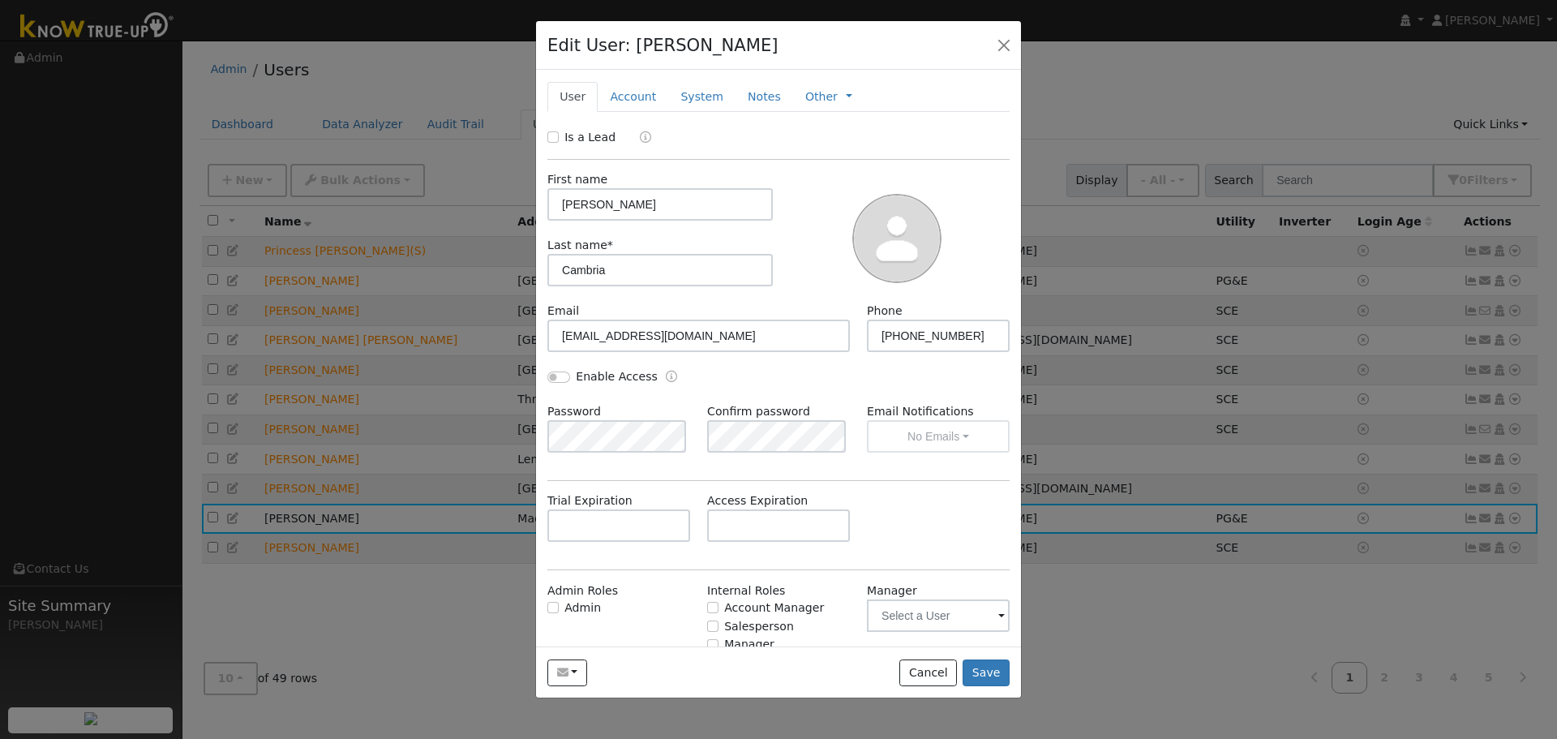
click at [561, 141] on div "Is a Lead" at bounding box center [583, 137] width 72 height 17
click at [547, 142] on div "Is a Lead" at bounding box center [583, 137] width 72 height 17
click at [553, 139] on input "Is a Lead" at bounding box center [552, 136] width 11 height 11
checkbox input "true"
click at [999, 679] on button "Save" at bounding box center [986, 673] width 47 height 28
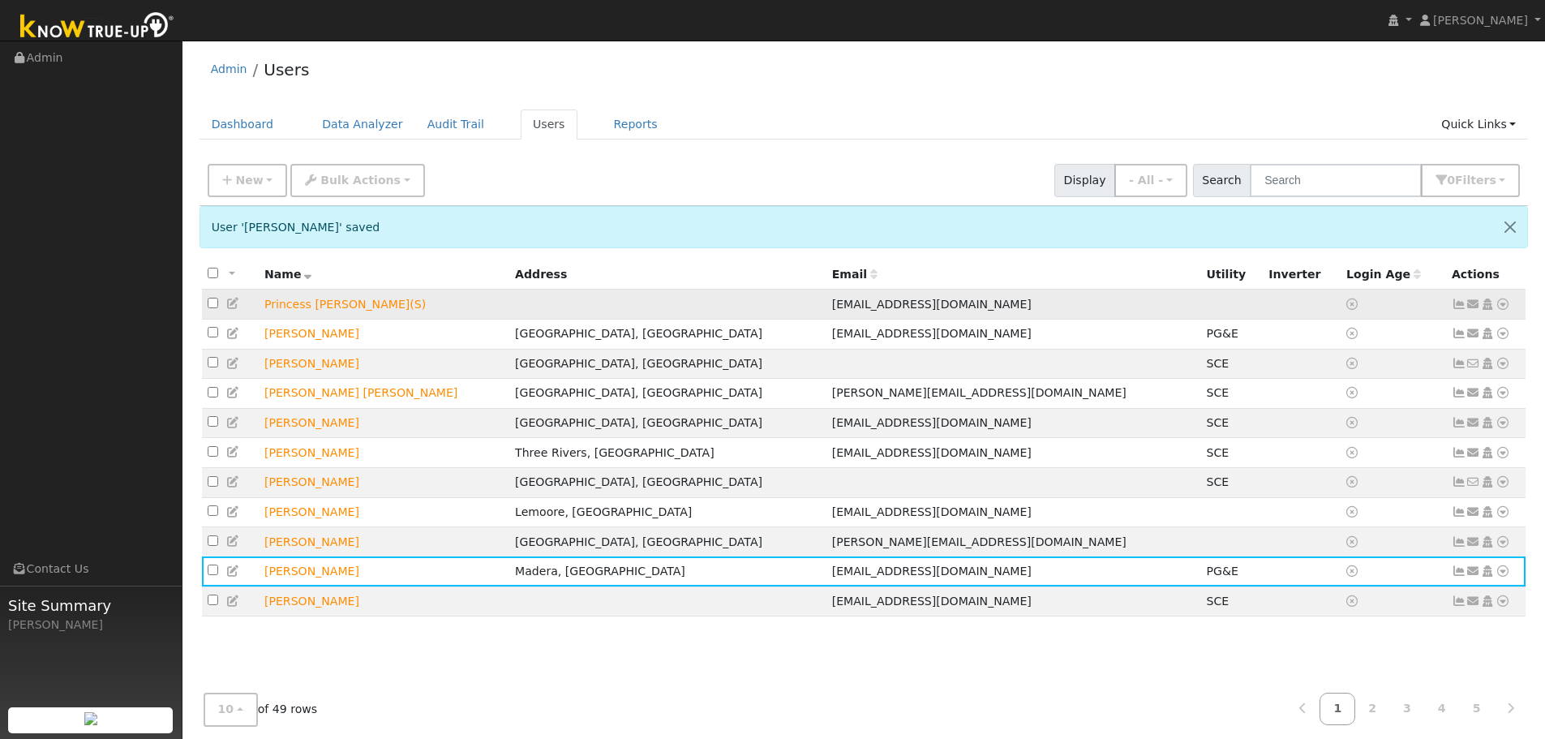
click at [298, 300] on td "Princess Milan ( S )" at bounding box center [384, 305] width 251 height 30
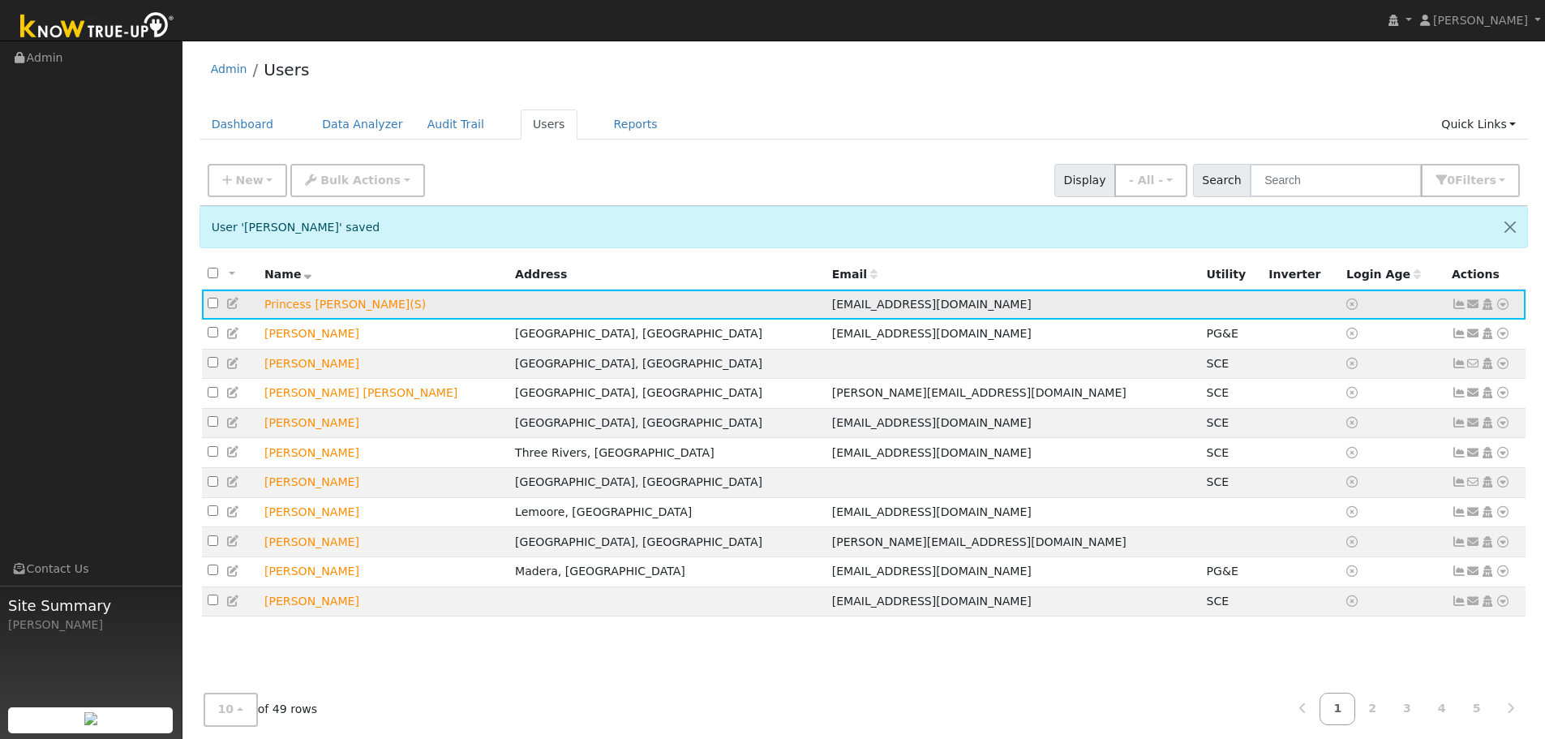
click at [1400, 300] on td at bounding box center [1392, 305] width 105 height 30
click at [298, 307] on td "Princess Milan ( S )" at bounding box center [384, 305] width 251 height 30
click at [1503, 302] on icon at bounding box center [1502, 303] width 15 height 11
click at [1361, 393] on link "Import From CSV" at bounding box center [1331, 391] width 119 height 23
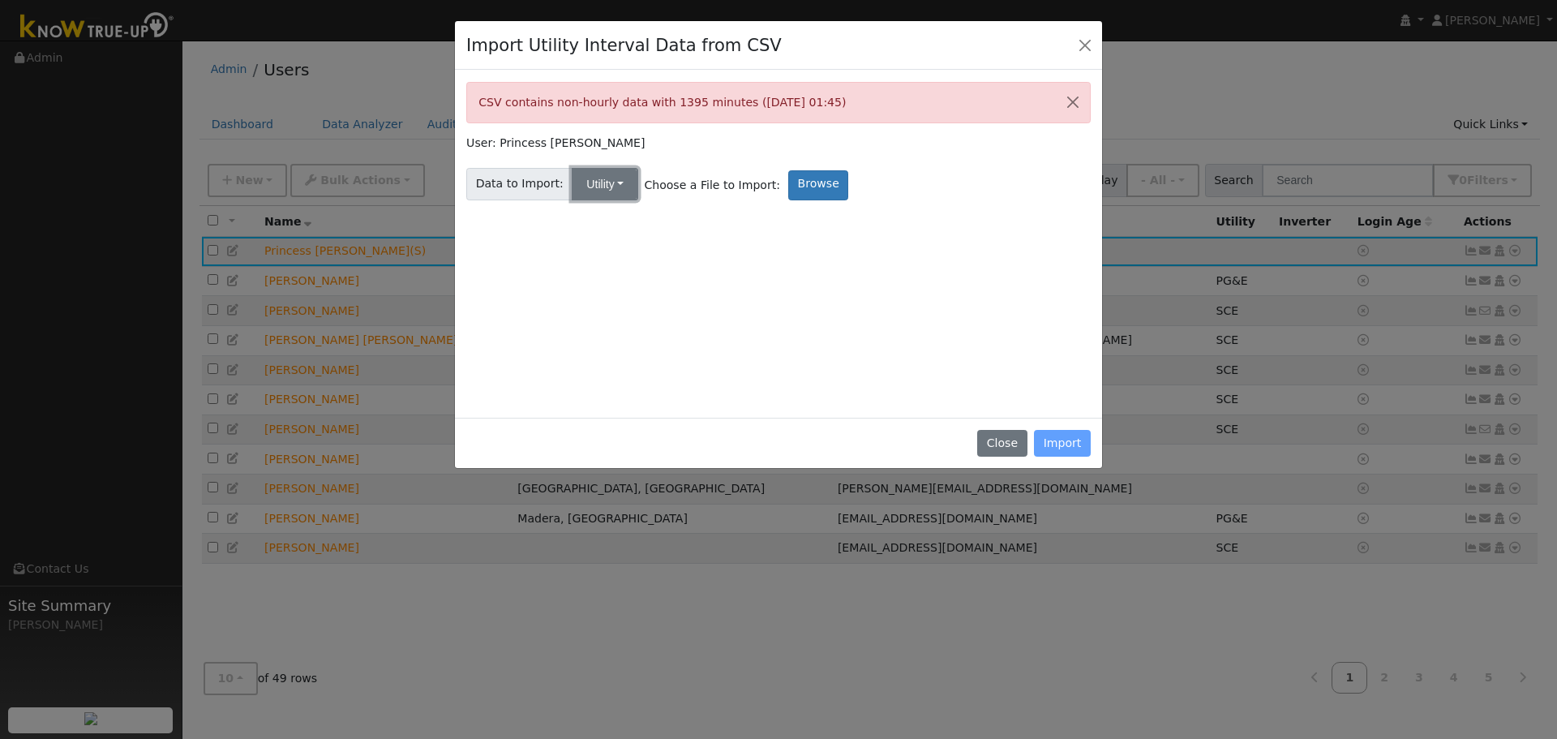
click at [610, 187] on button "Utility" at bounding box center [605, 184] width 66 height 32
click at [619, 249] on link "Solar" at bounding box center [618, 242] width 113 height 23
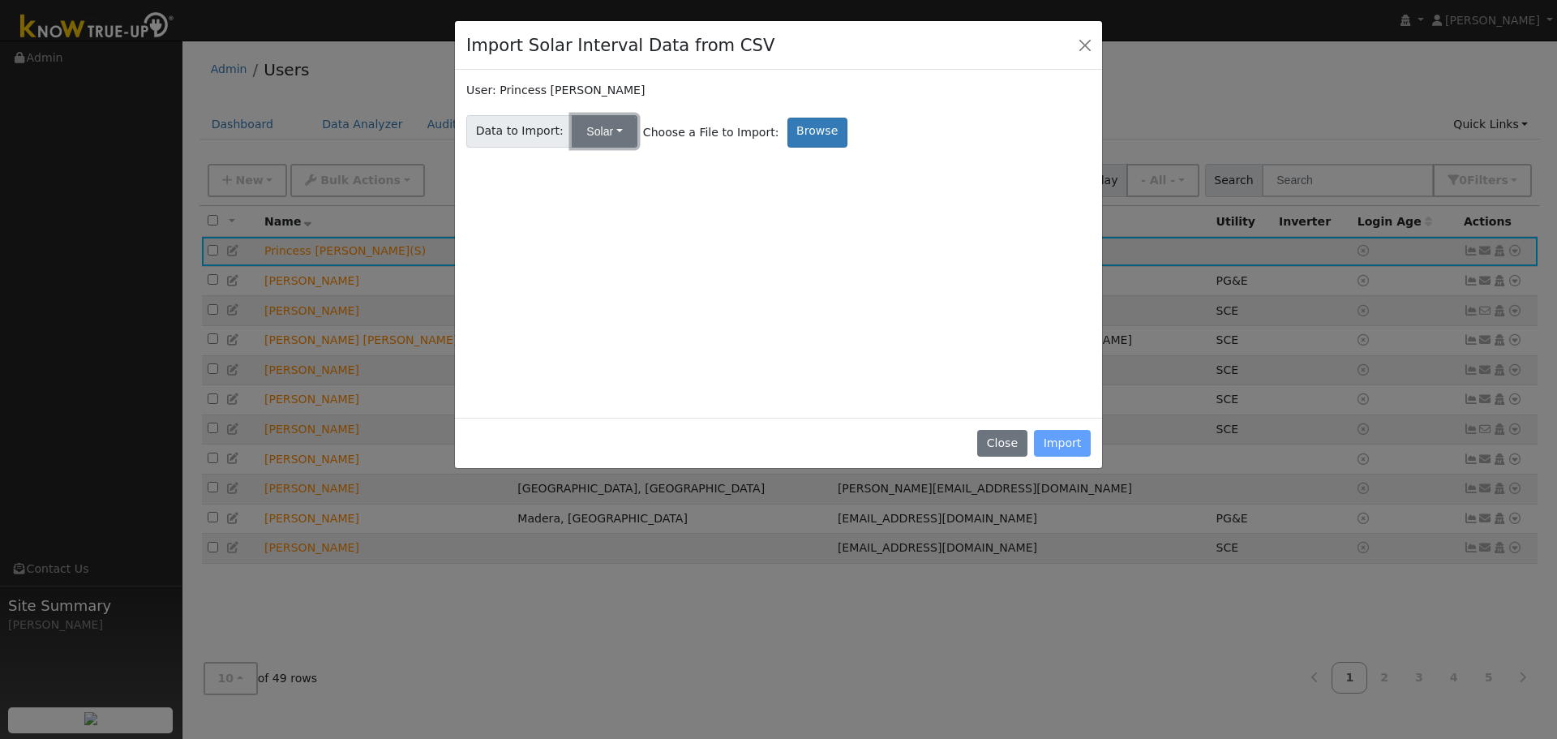
drag, startPoint x: 616, startPoint y: 136, endPoint x: 628, endPoint y: 170, distance: 36.4
click at [616, 137] on button "Solar" at bounding box center [604, 131] width 65 height 32
click at [628, 171] on link "Utility" at bounding box center [618, 167] width 113 height 23
click at [799, 138] on label "Browse" at bounding box center [818, 133] width 60 height 30
click at [0, 0] on input "Browse" at bounding box center [0, 0] width 0 height 0
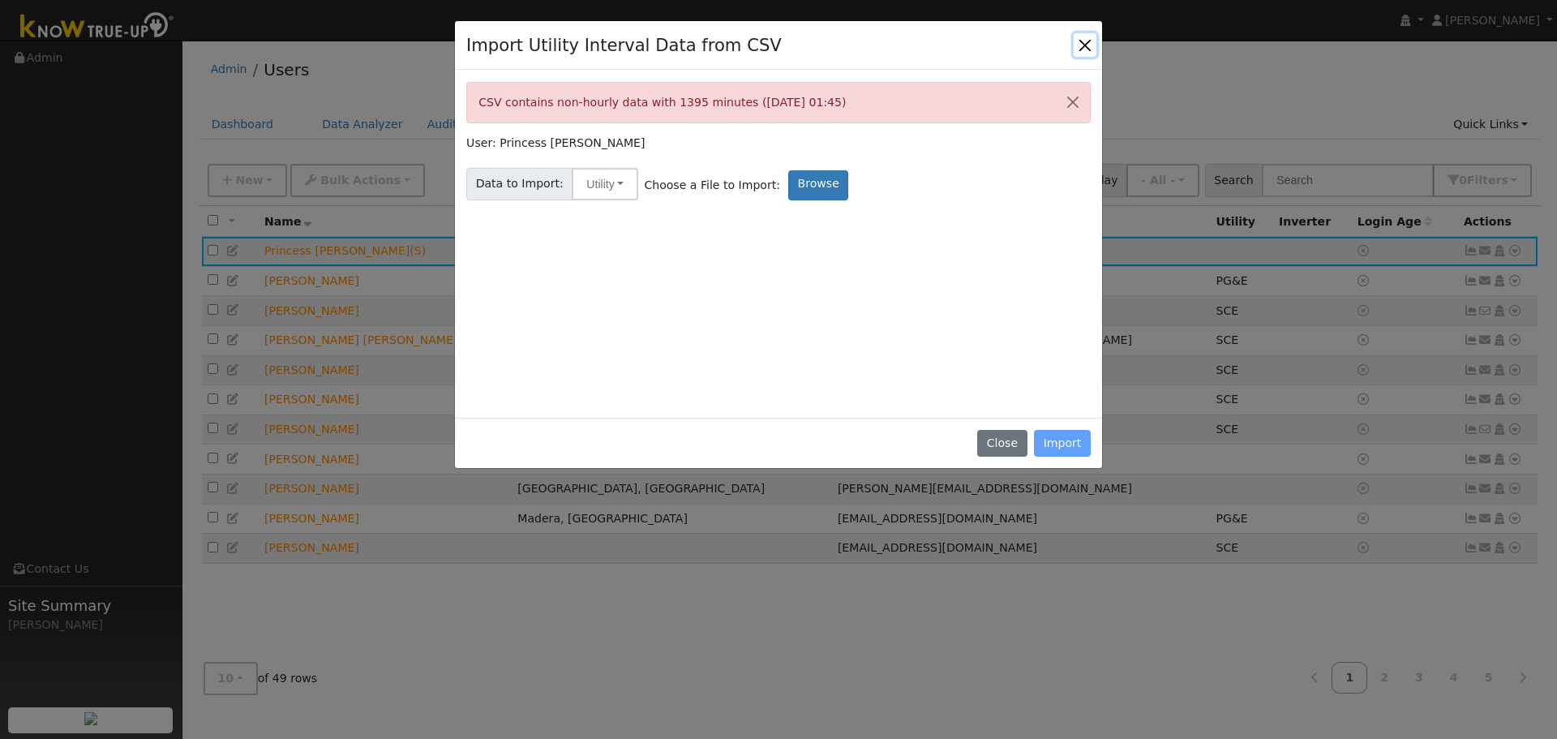
click at [1083, 44] on button "Close" at bounding box center [1085, 44] width 23 height 23
